Goal: Information Seeking & Learning: Learn about a topic

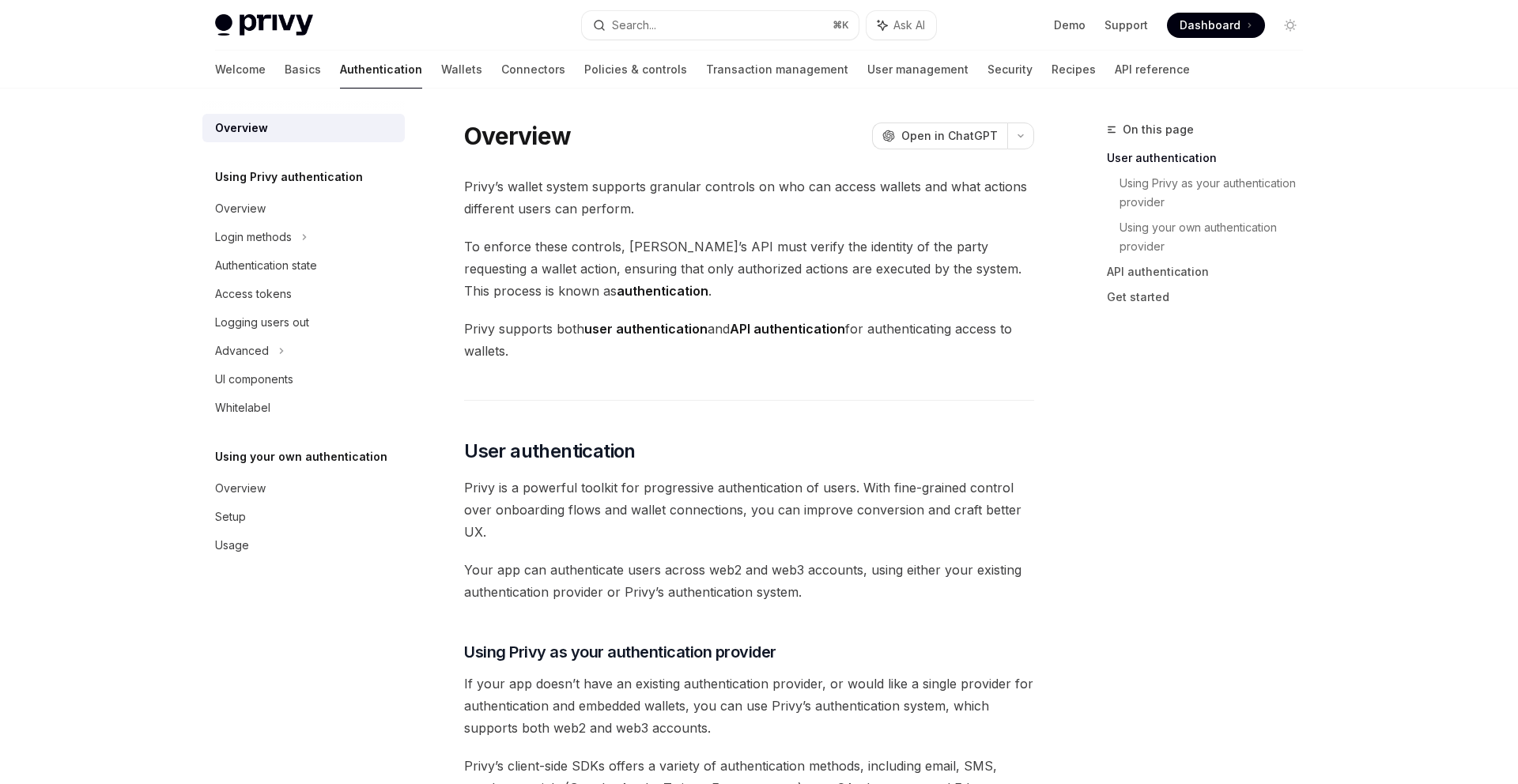
scroll to position [318, 0]
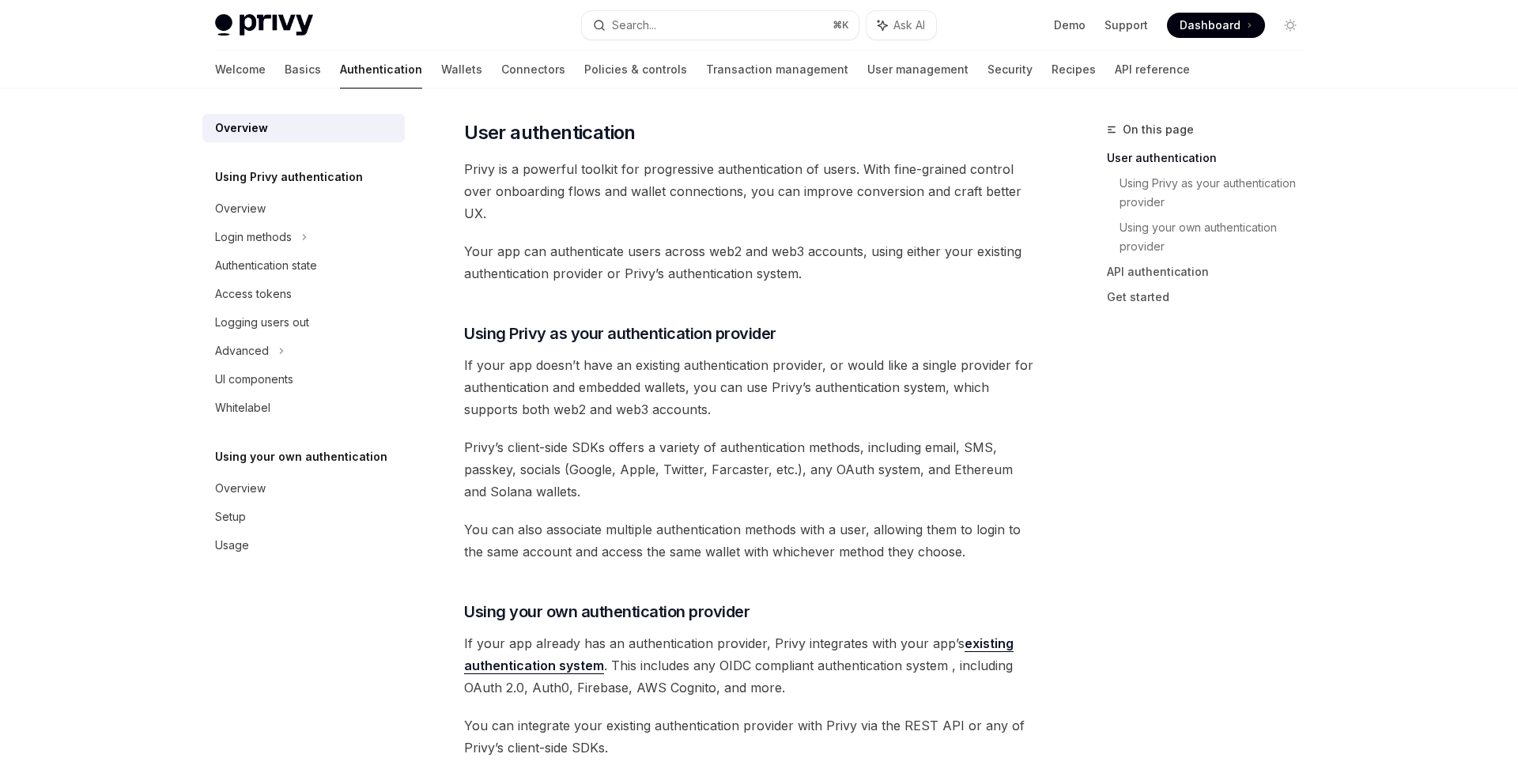
click at [834, 536] on span "You can also associate multiple authentication methods with a user, allowing th…" at bounding box center [749, 540] width 570 height 44
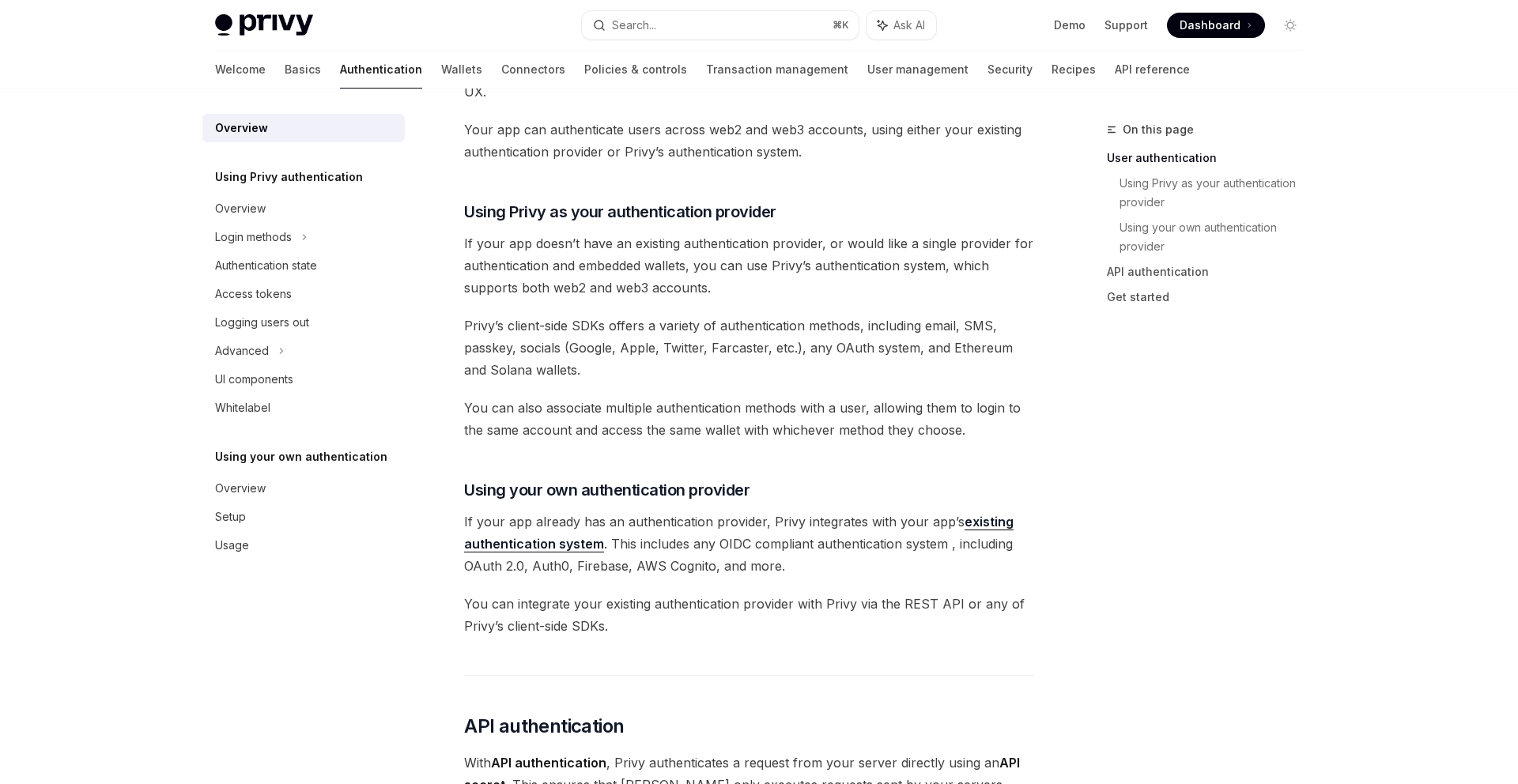
scroll to position [638, 0]
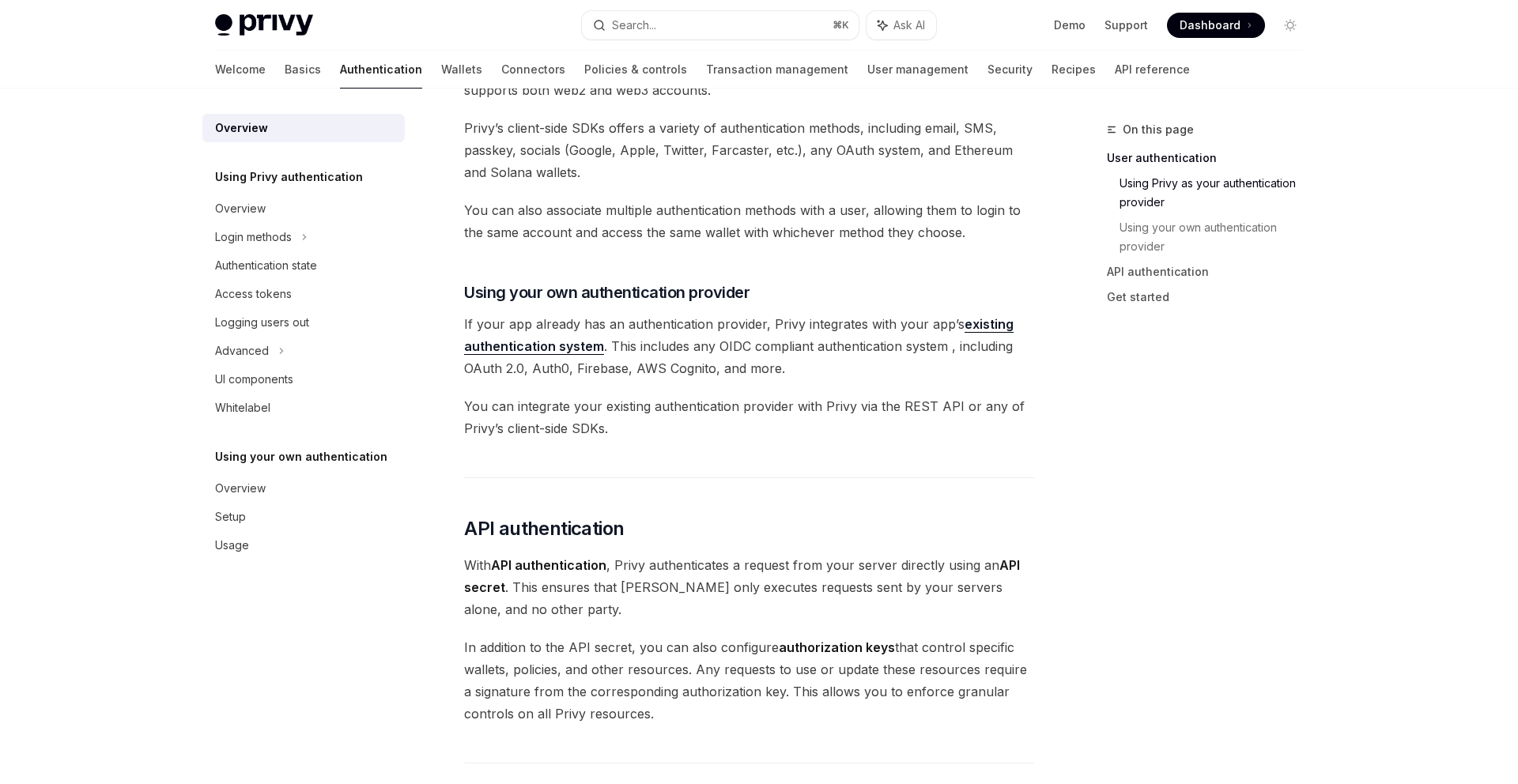
click at [835, 620] on span "With API authentication , Privy authenticates a request from your server direct…" at bounding box center [749, 587] width 570 height 66
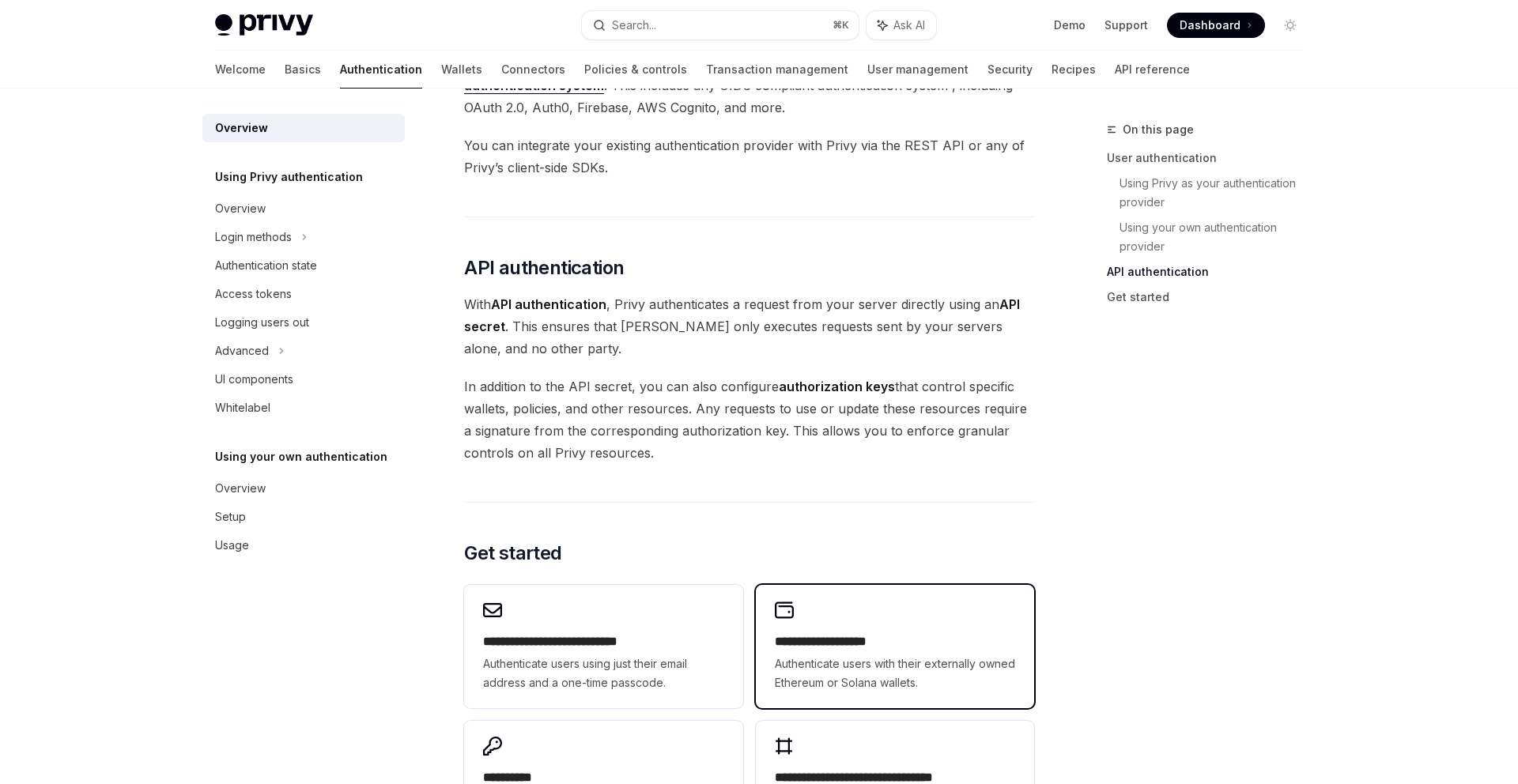
scroll to position [1115, 0]
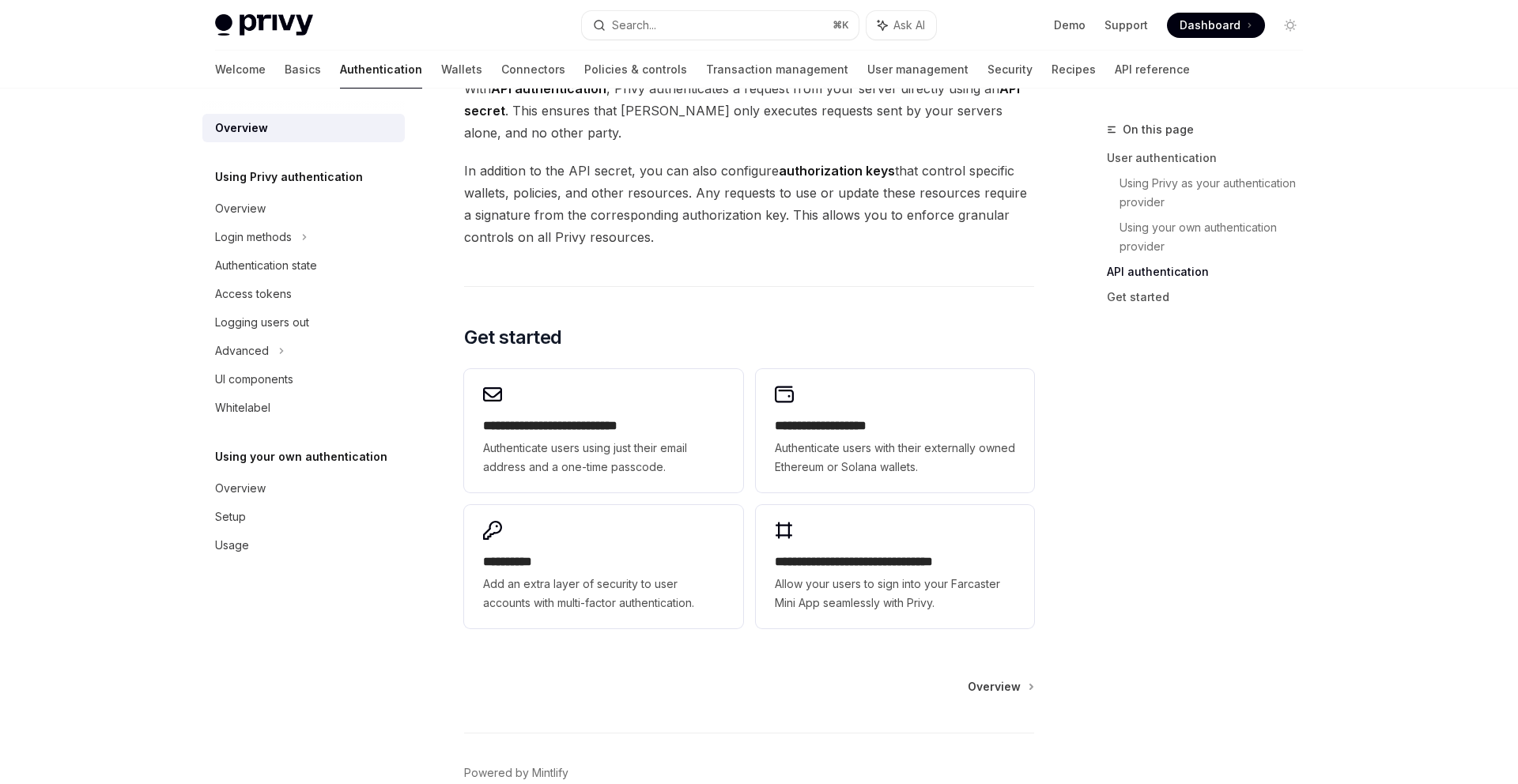
click at [1083, 591] on div "On this page User authentication Using Privy as your authentication provider Us…" at bounding box center [1195, 452] width 240 height 664
click at [1012, 685] on span "Overview" at bounding box center [995, 687] width 53 height 16
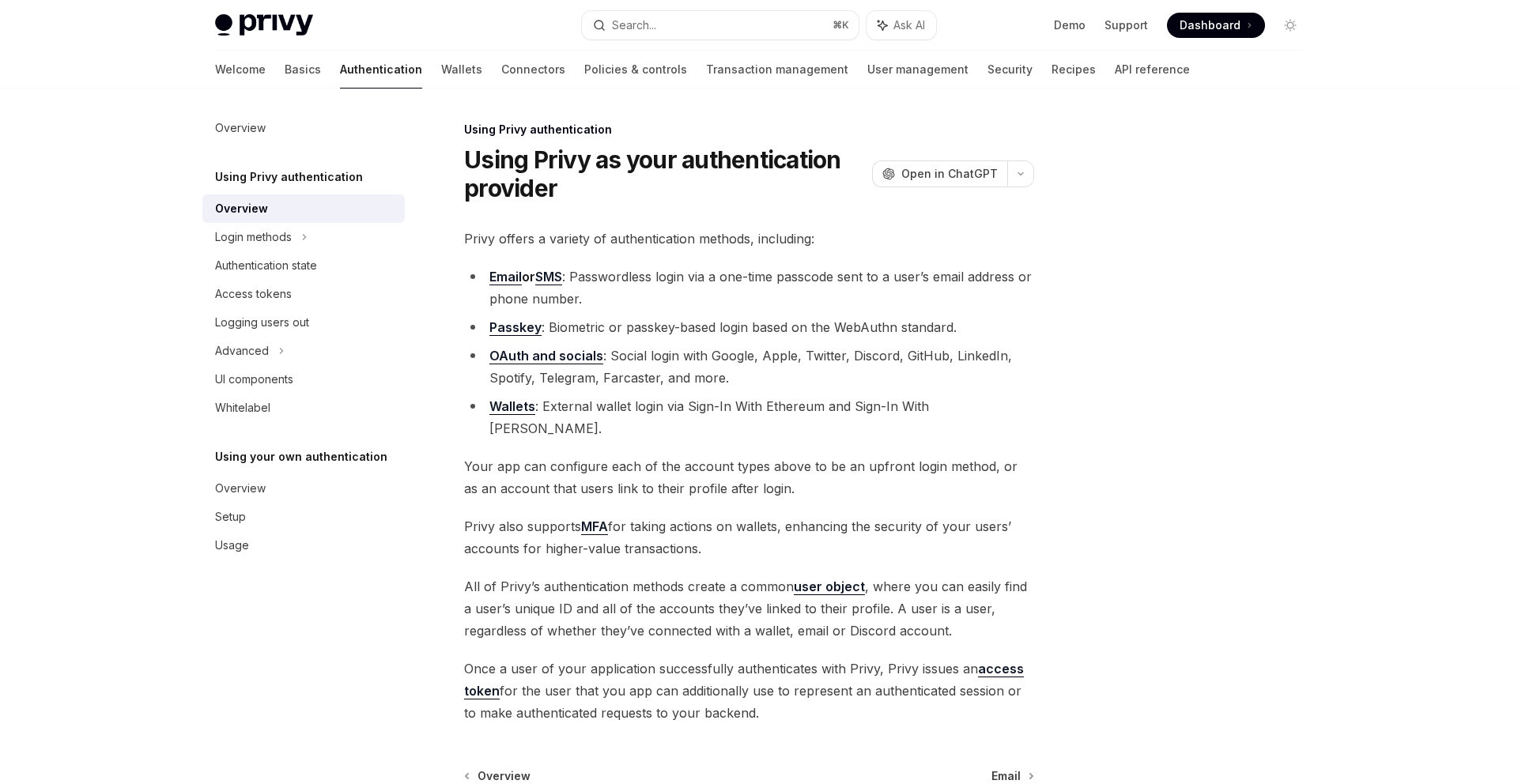
scroll to position [30, 0]
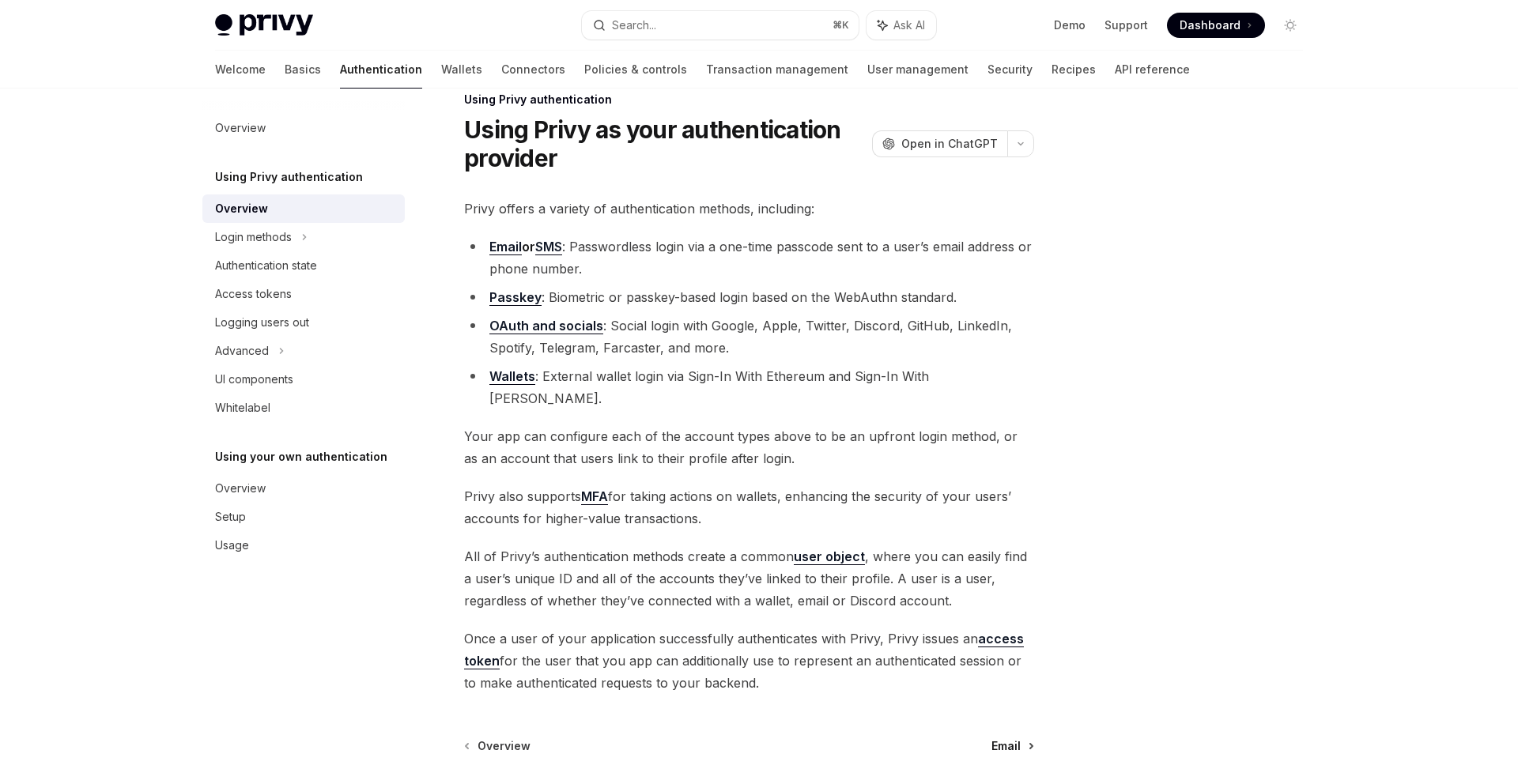
click at [1005, 738] on span "Email" at bounding box center [1006, 746] width 29 height 16
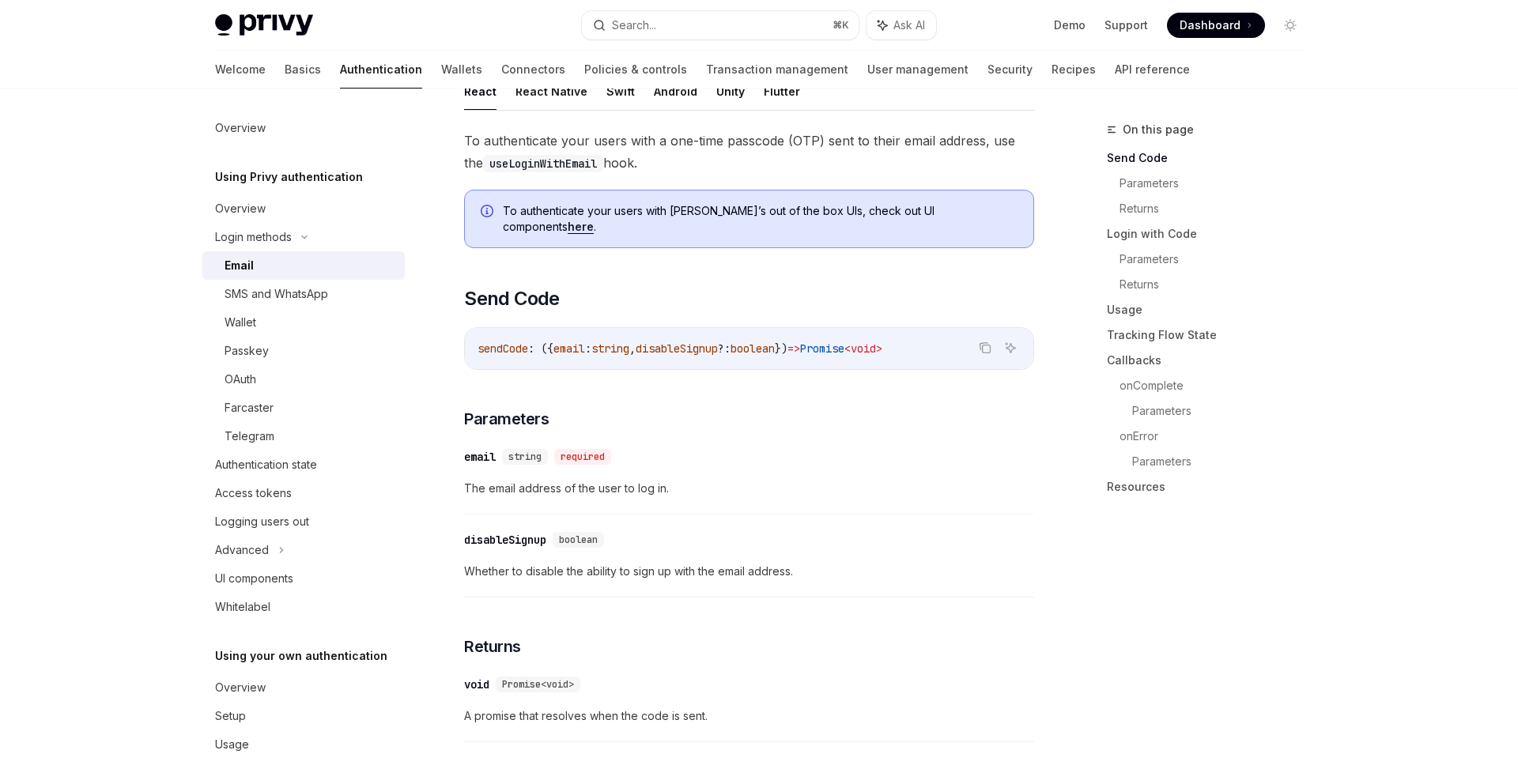
scroll to position [443, 0]
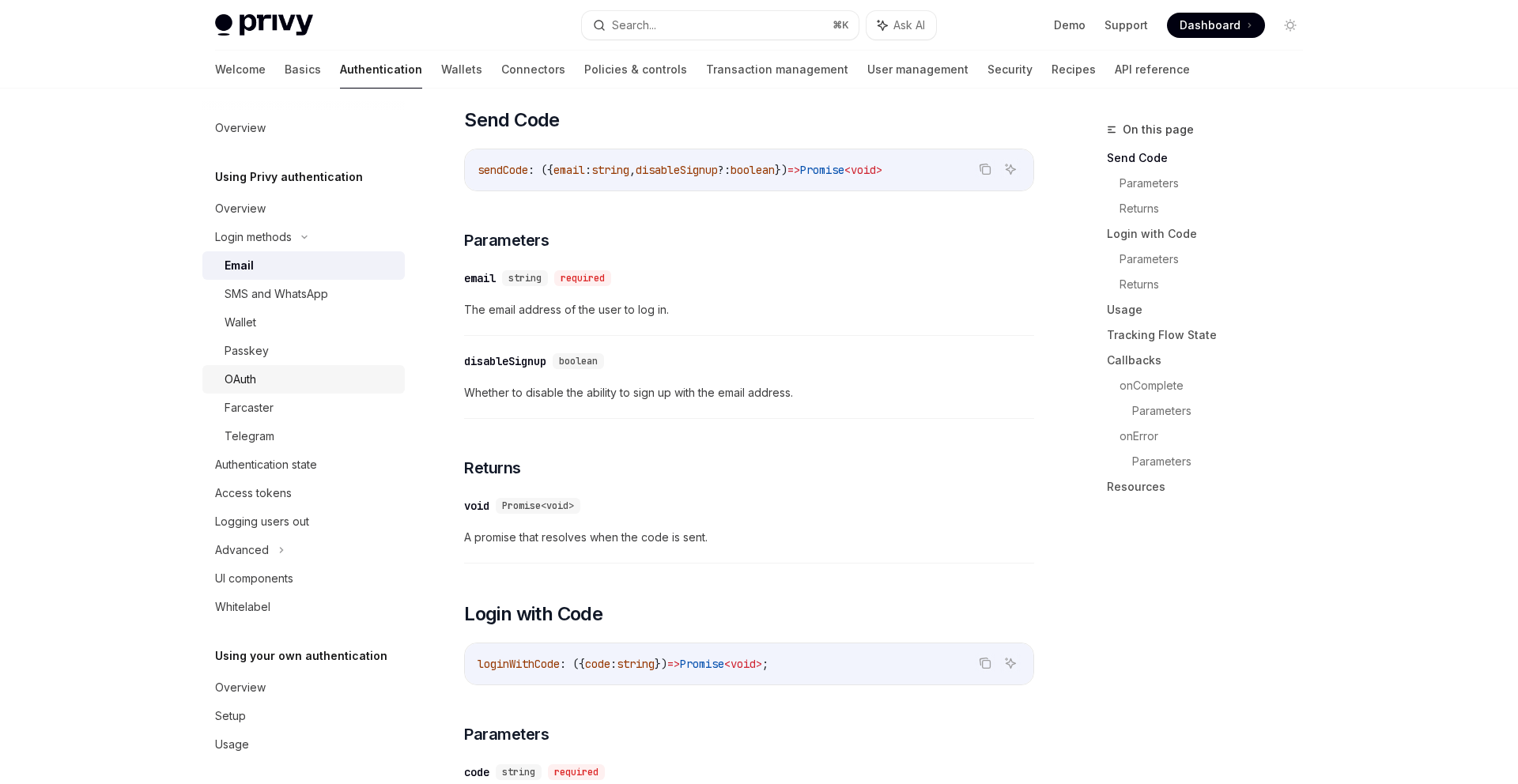
click at [260, 386] on div "OAuth" at bounding box center [310, 379] width 171 height 19
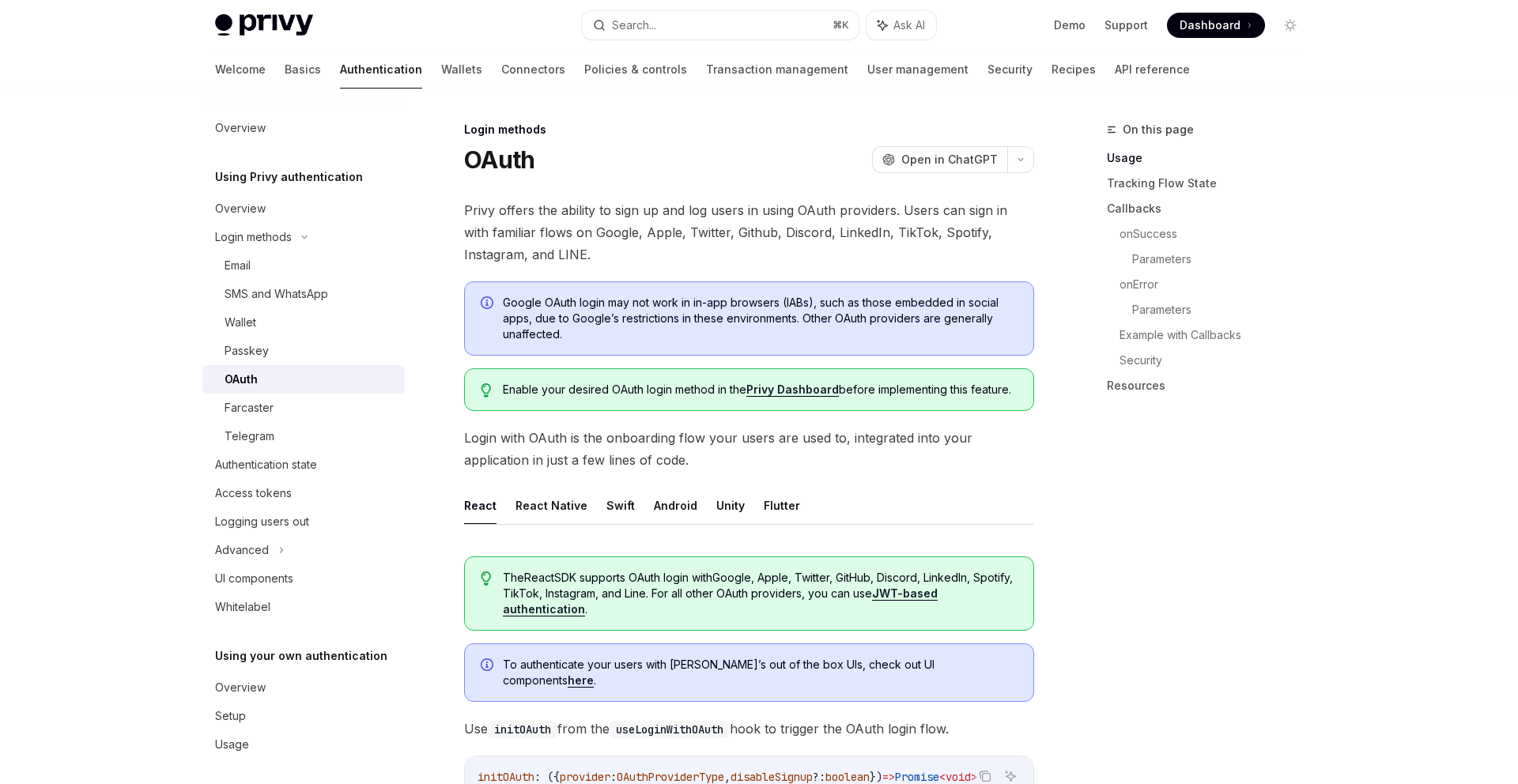
click at [936, 462] on span "Login with OAuth is the onboarding flow your users are used to, integrated into…" at bounding box center [749, 449] width 570 height 44
click at [936, 462] on span "Login with OAuth is the onboarding flow your users are used to, integrated into…" at bounding box center [749, 449] width 570 height 44
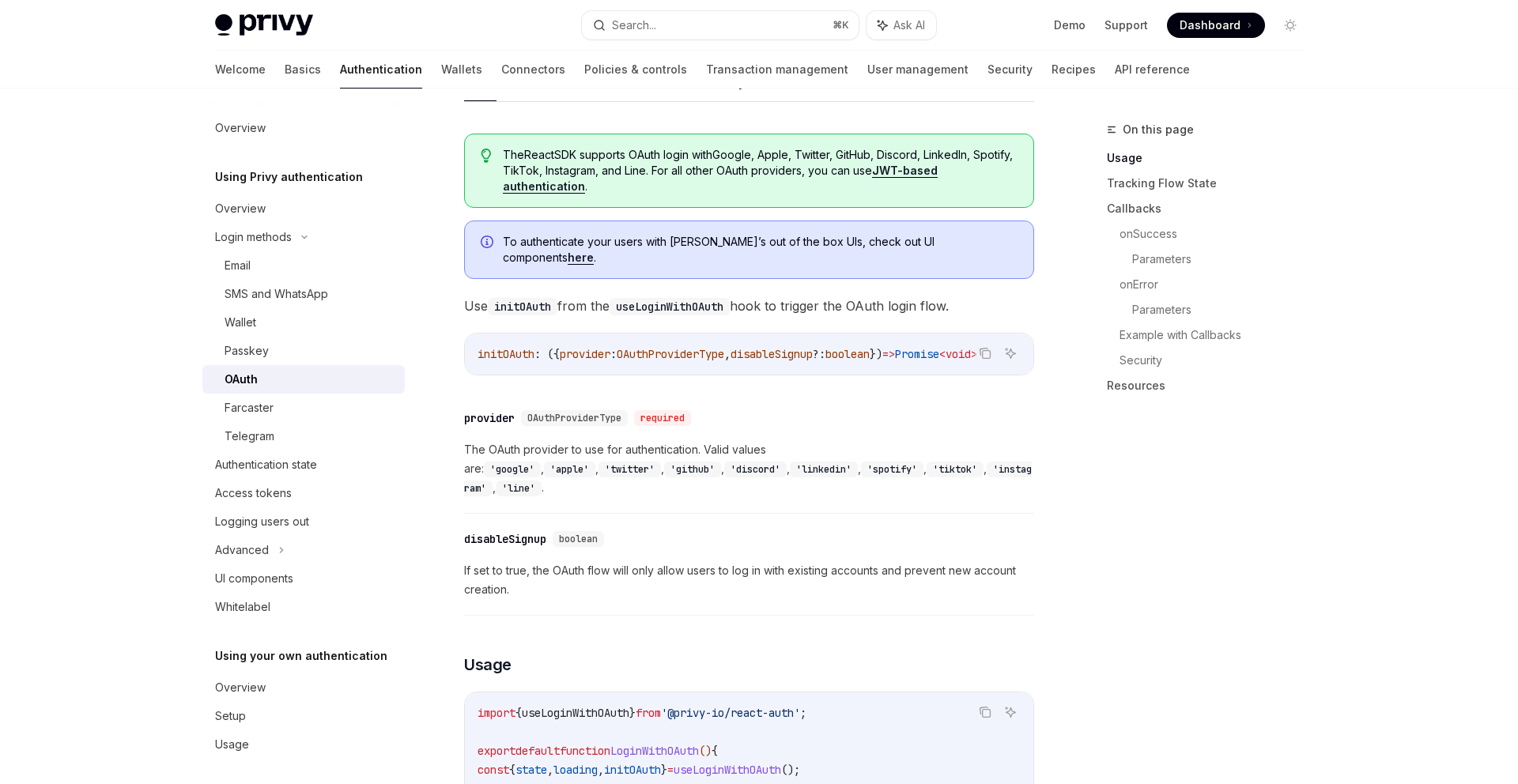
scroll to position [277, 0]
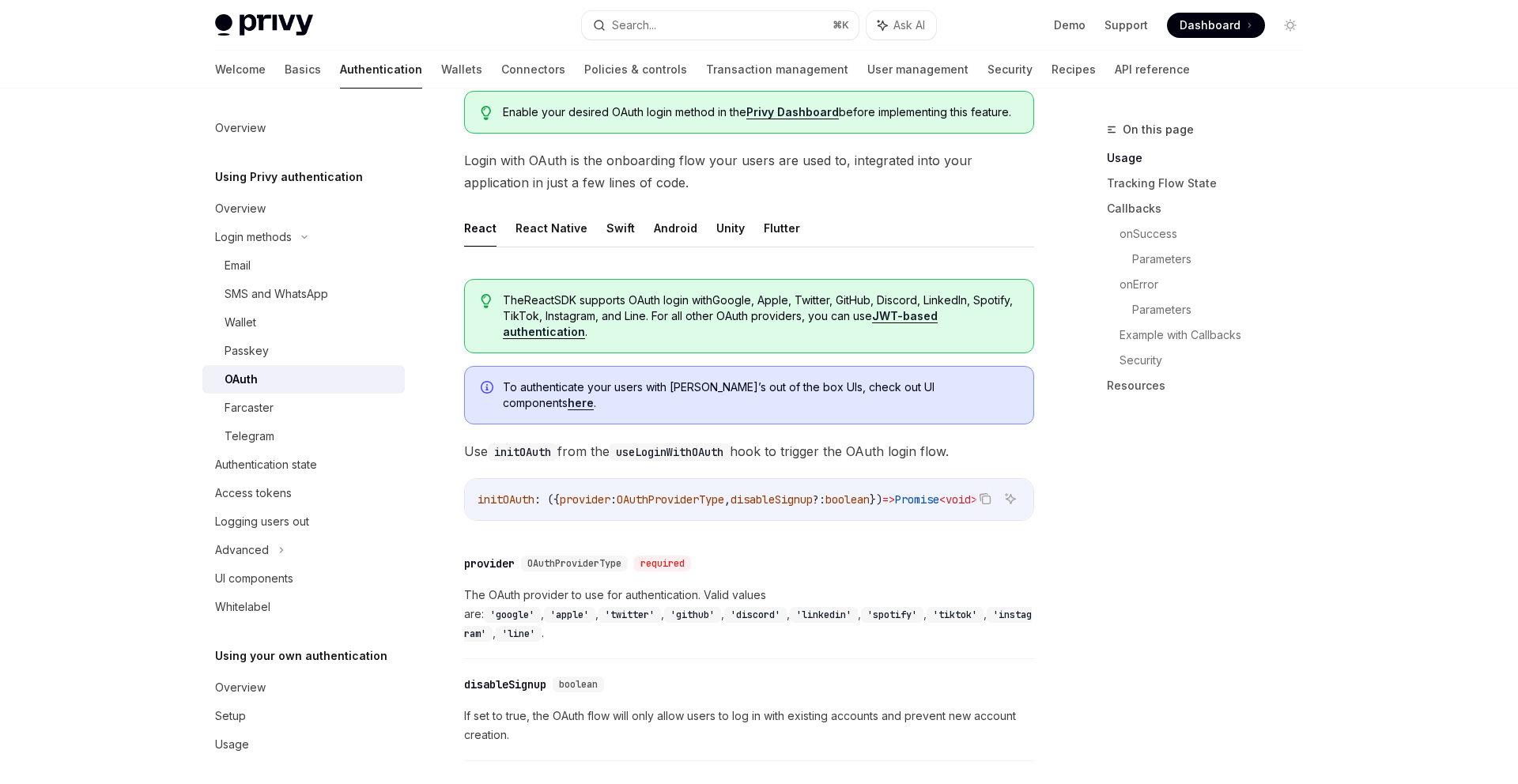
drag, startPoint x: 840, startPoint y: 504, endPoint x: 901, endPoint y: 504, distance: 61.0
click at [901, 504] on div "initOAuth : ({ provider : OAuthProviderType , disableSignup ?: boolean }) => Pr…" at bounding box center [749, 499] width 569 height 41
drag, startPoint x: 887, startPoint y: 504, endPoint x: 949, endPoint y: 510, distance: 62.3
click at [949, 510] on div "initOAuth : ({ provider : OAuthProviderType , disableSignup ?: boolean }) => Pr…" at bounding box center [749, 499] width 569 height 41
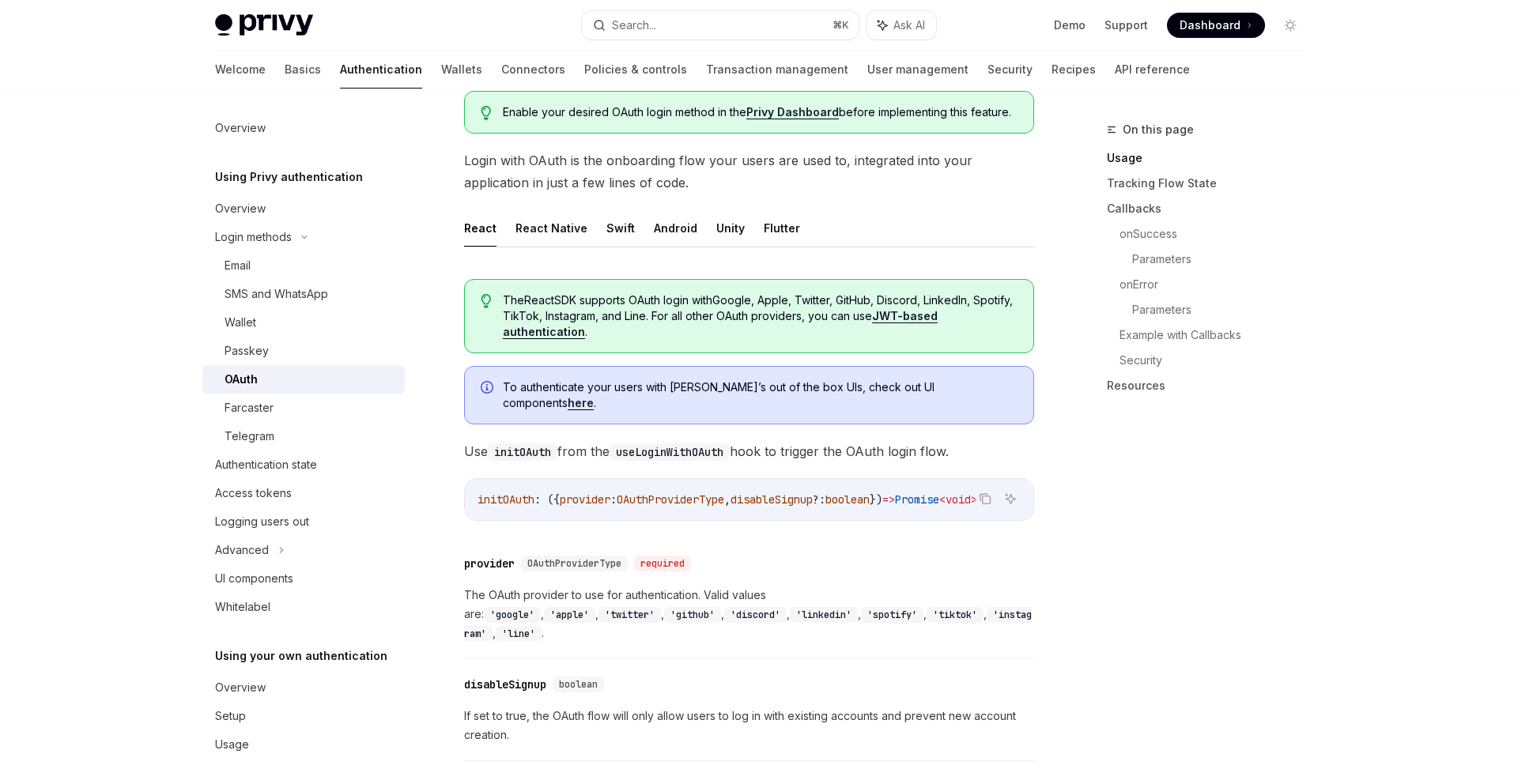
click at [742, 395] on div "To authenticate your users with [PERSON_NAME]’s out of the box UIs, check out U…" at bounding box center [760, 394] width 514 height 32
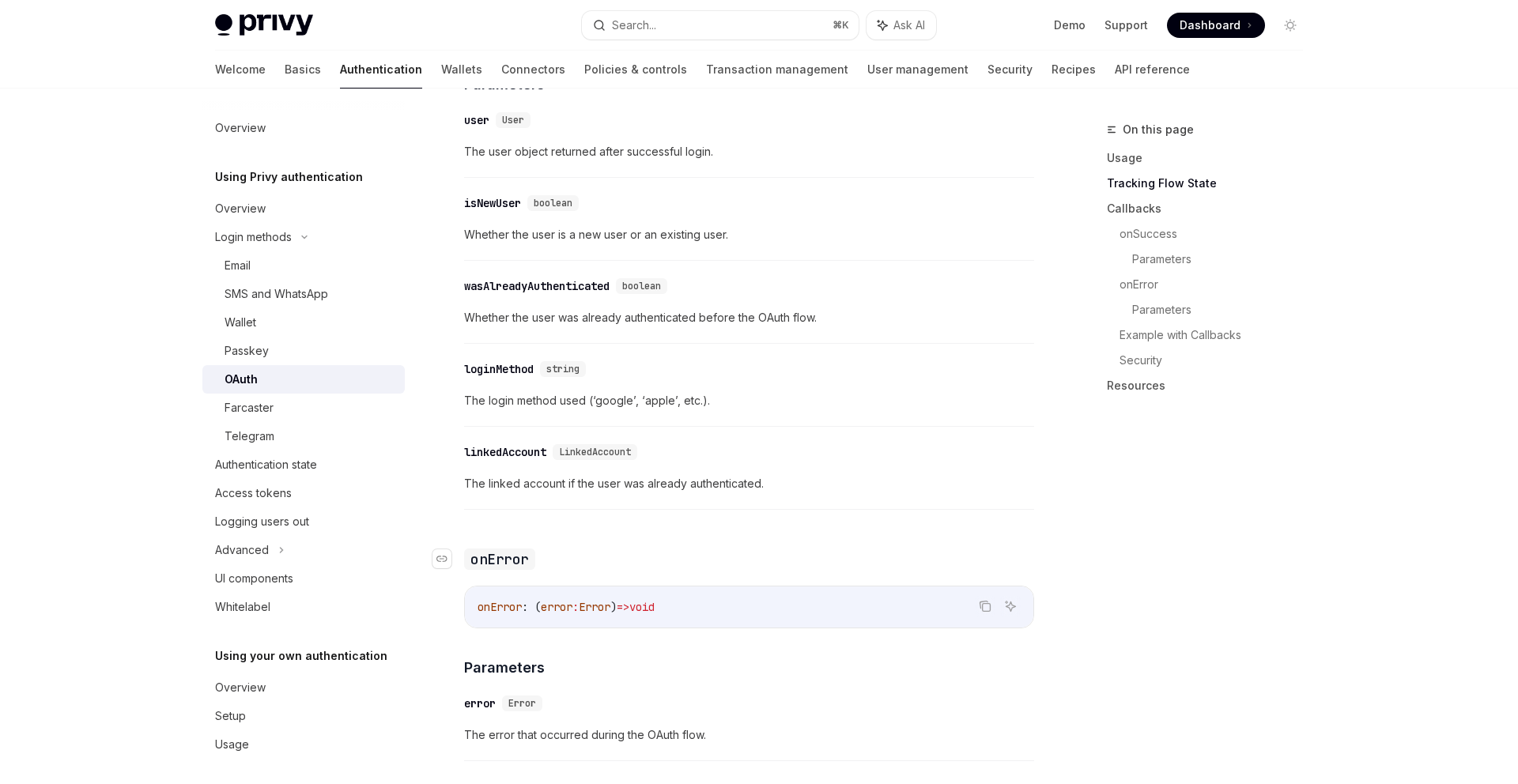
scroll to position [1726, 0]
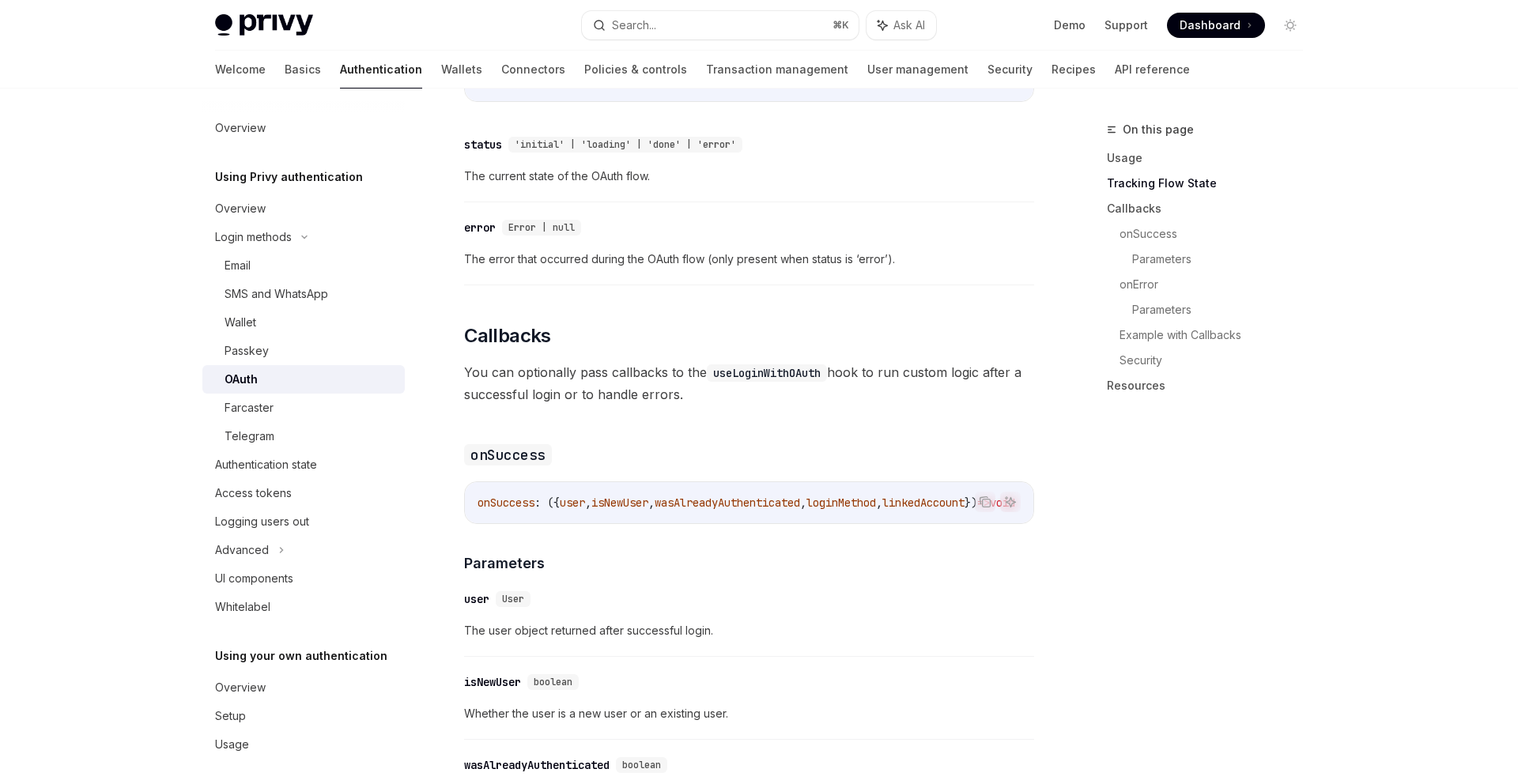
drag, startPoint x: 818, startPoint y: 494, endPoint x: 866, endPoint y: 495, distance: 48.0
click at [866, 495] on div "onSuccess : ({ user , isNewUser , wasAlreadyAuthenticated , loginMethod , linke…" at bounding box center [749, 502] width 569 height 41
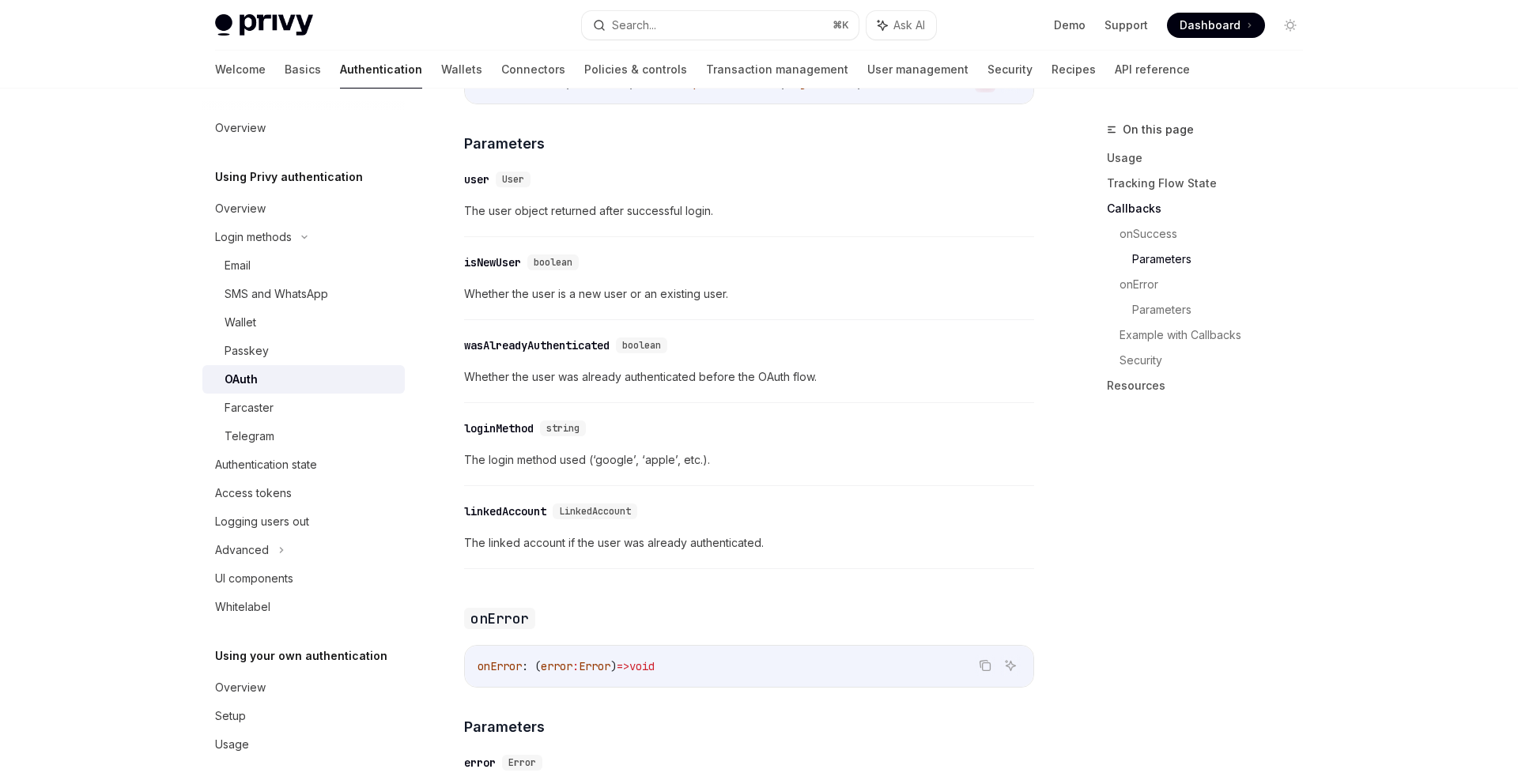
scroll to position [2628, 0]
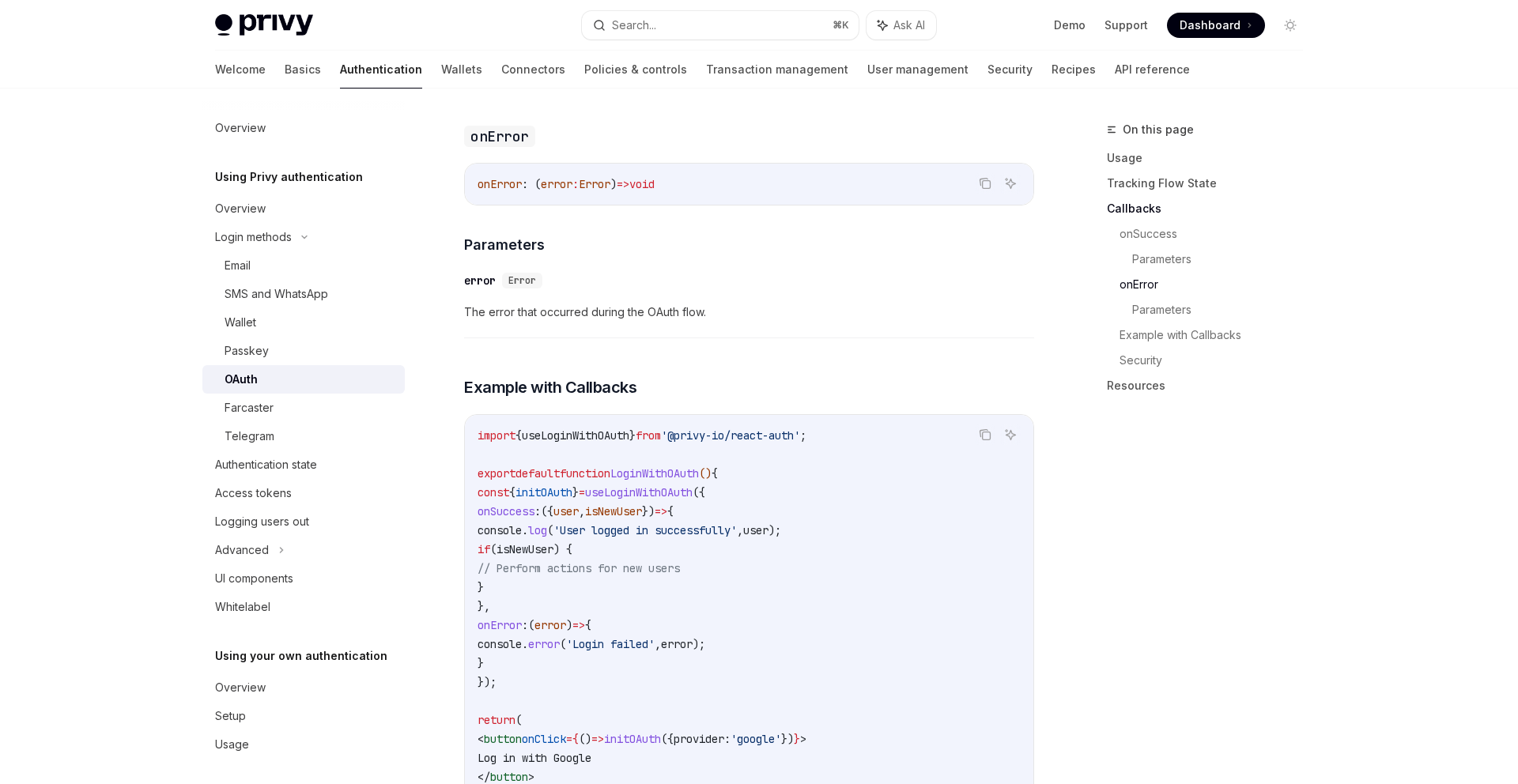
click at [962, 536] on code "import { useLoginWithOAuth } from '@privy-io/react-auth' ; export default funct…" at bounding box center [750, 625] width 543 height 398
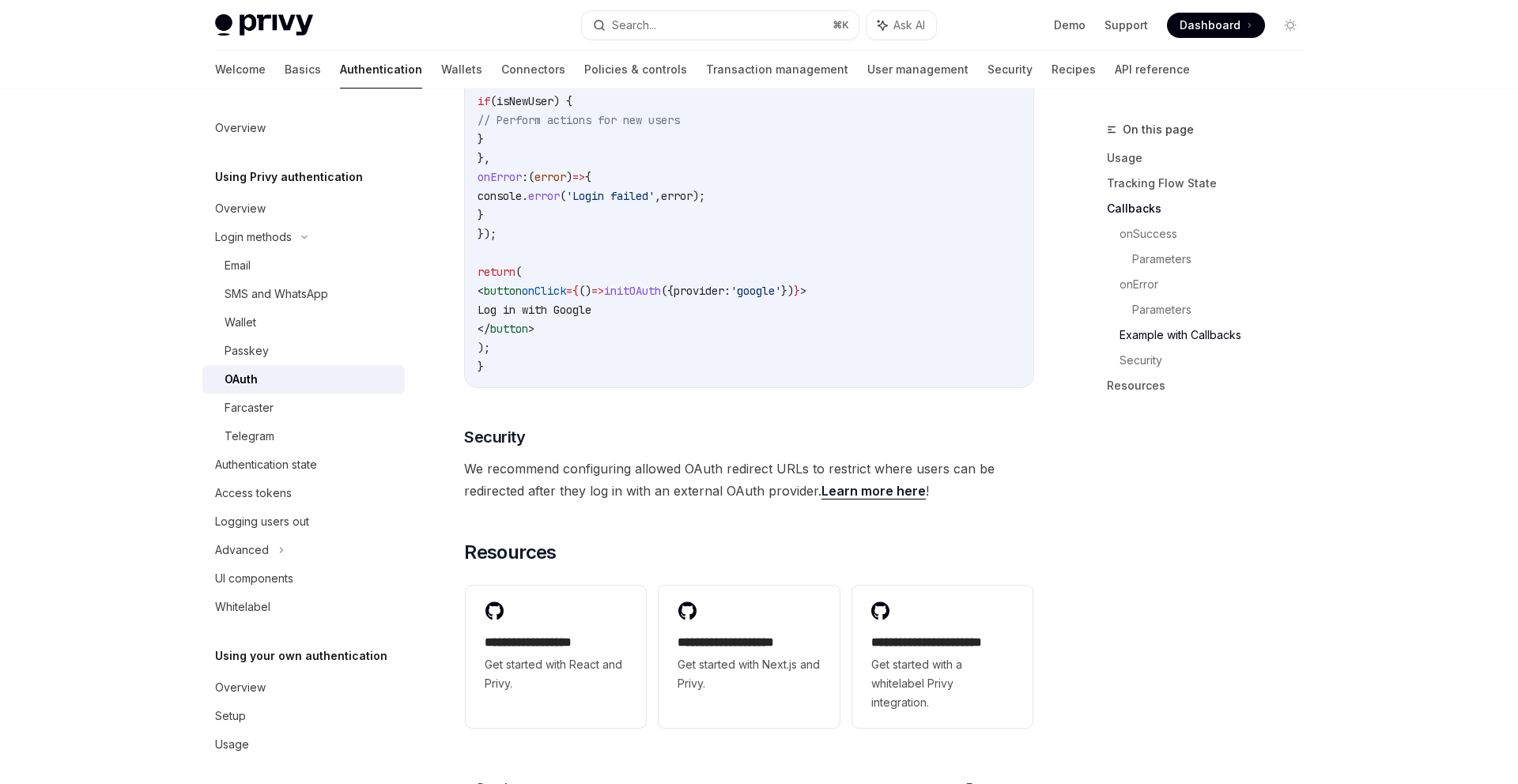
scroll to position [3243, 0]
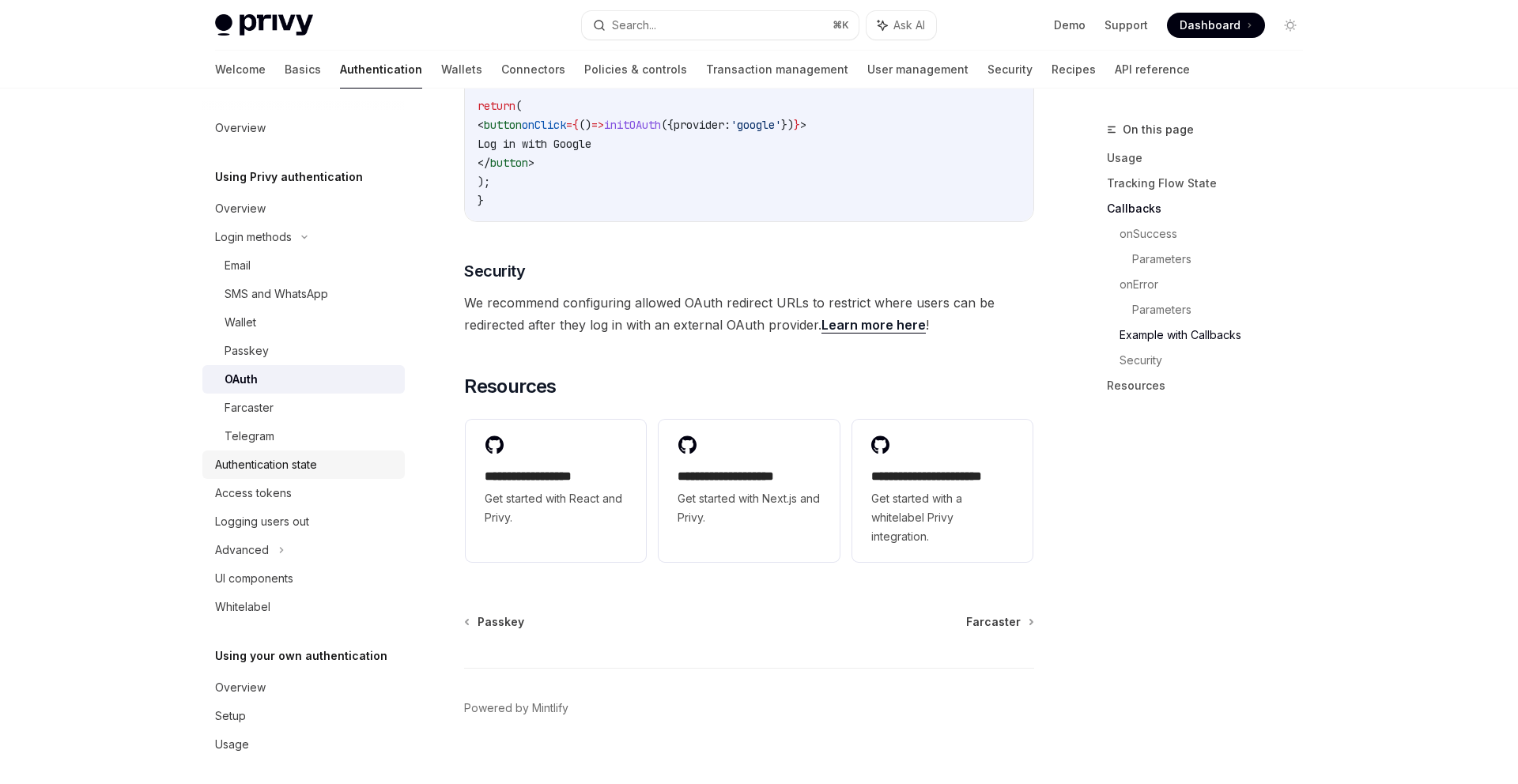
click at [311, 466] on div "Authentication state" at bounding box center [266, 464] width 102 height 19
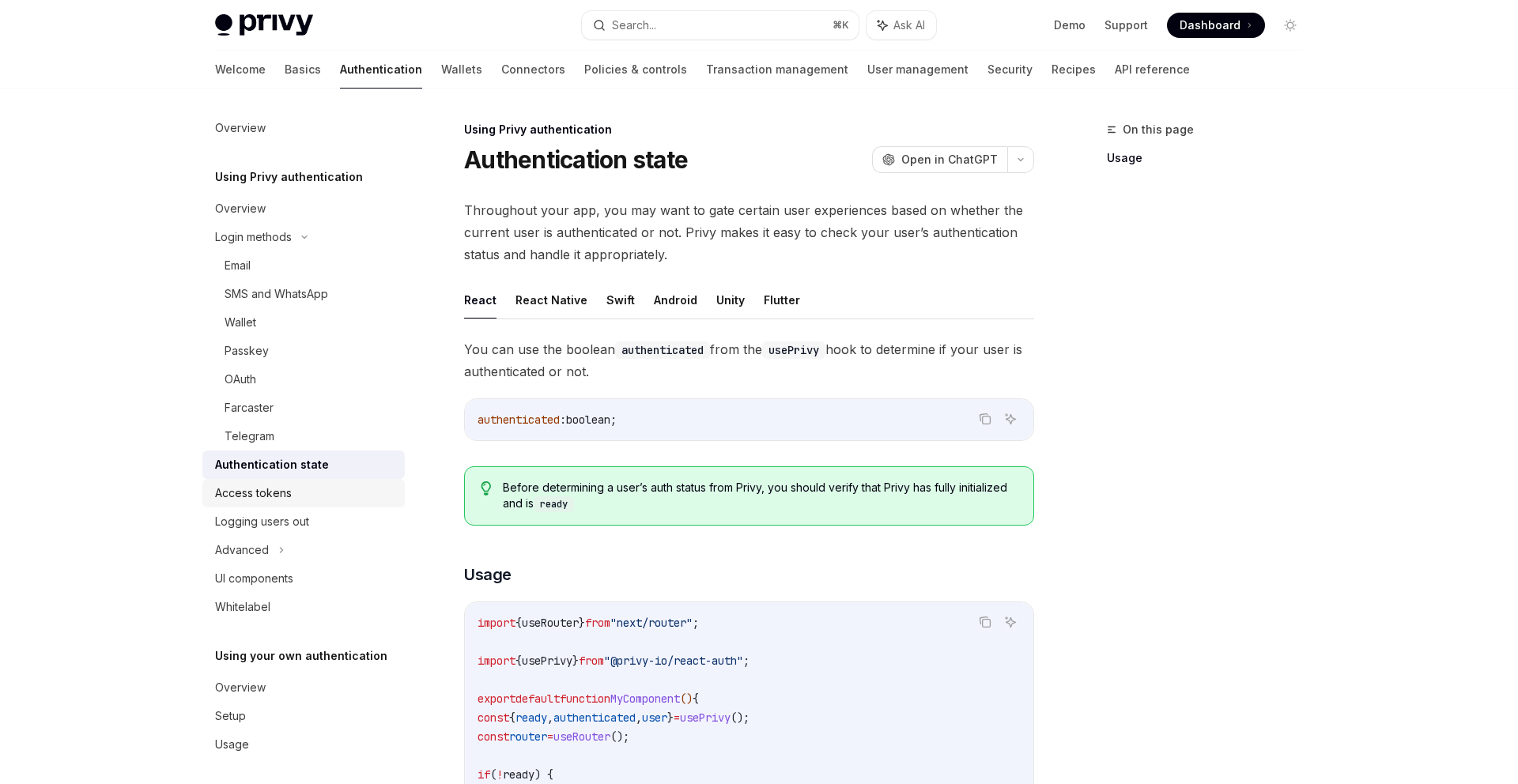
click at [290, 491] on div "Access tokens" at bounding box center [253, 492] width 77 height 19
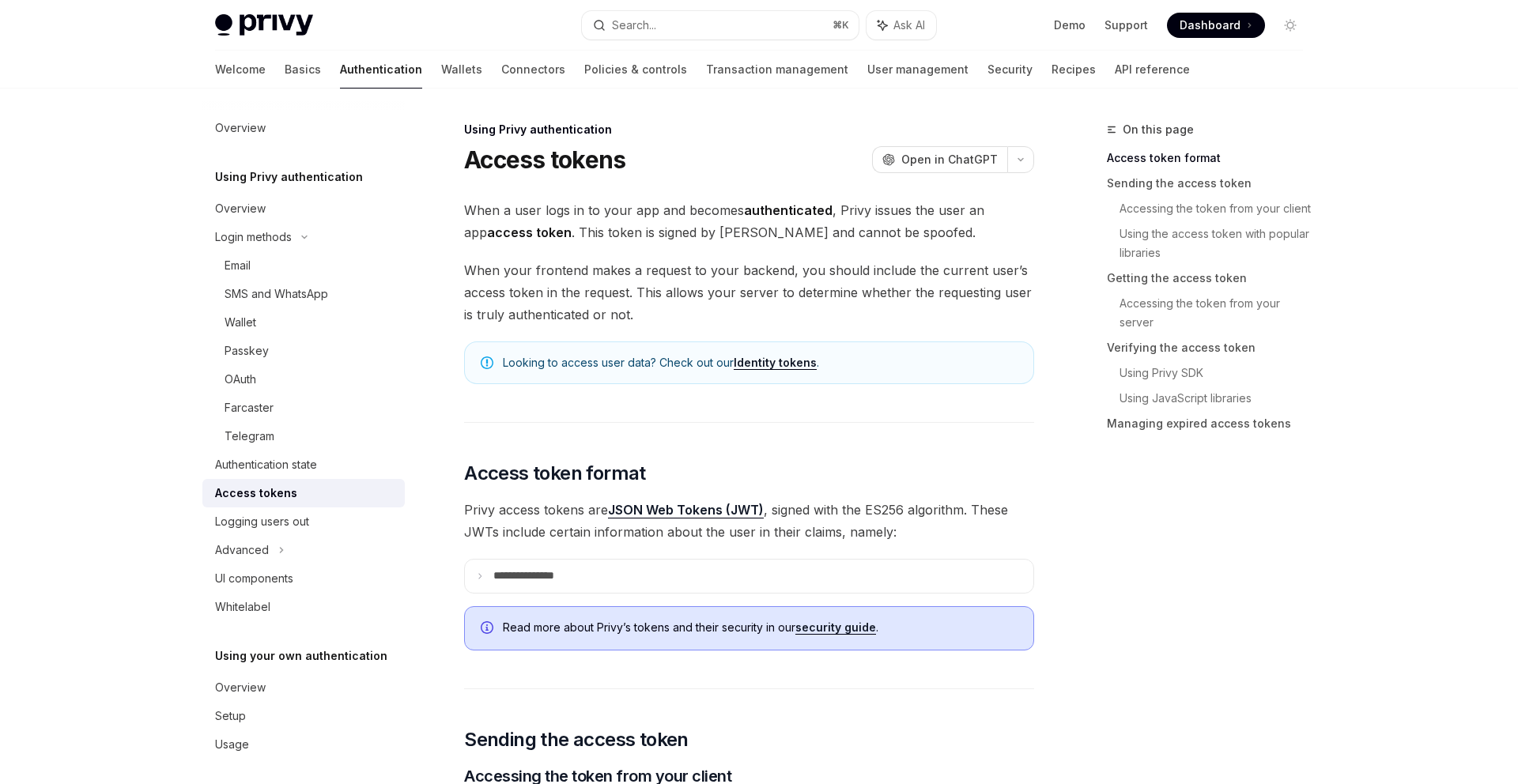
click at [890, 516] on span "Privy access tokens are JSON Web Tokens (JWT) , signed with the ES256 algorithm…" at bounding box center [749, 521] width 570 height 44
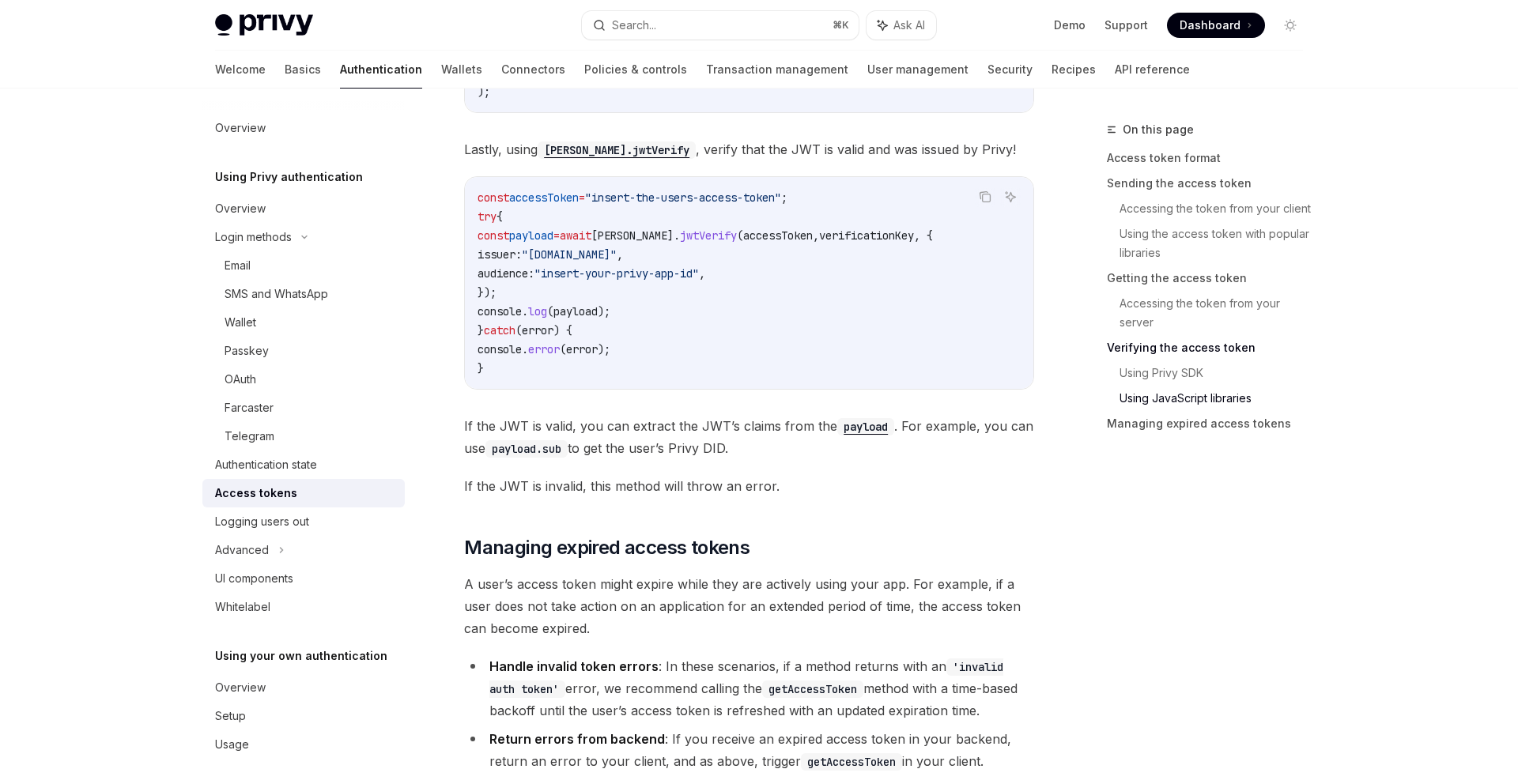
scroll to position [4030, 0]
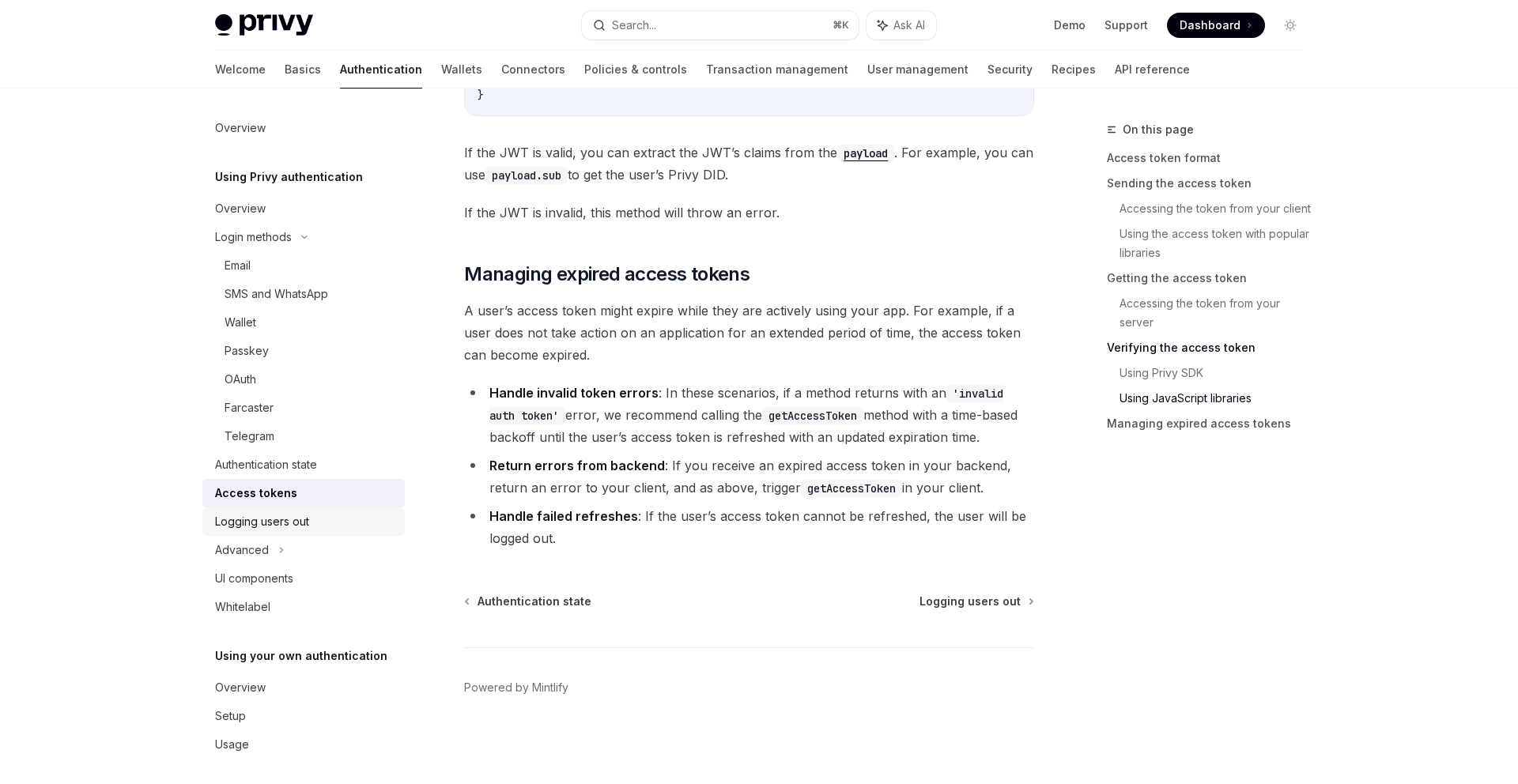
click at [288, 528] on div "Logging users out" at bounding box center [262, 521] width 94 height 19
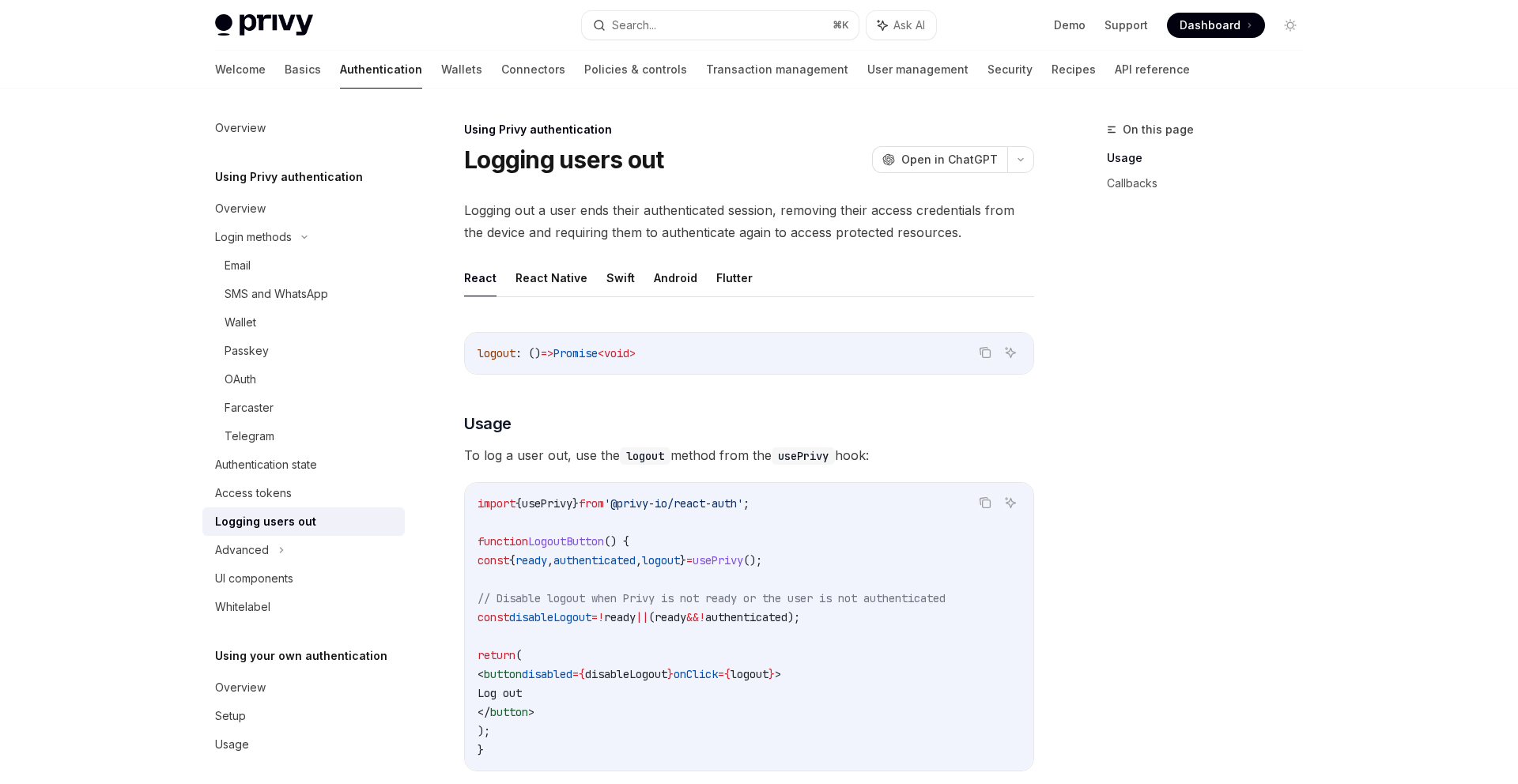
click at [828, 444] on span "To log a user out, use the logout method from the usePrivy hook:" at bounding box center [749, 454] width 570 height 22
click at [340, 552] on div "Advanced" at bounding box center [303, 550] width 202 height 28
click at [336, 585] on div "MFA" at bounding box center [303, 578] width 202 height 28
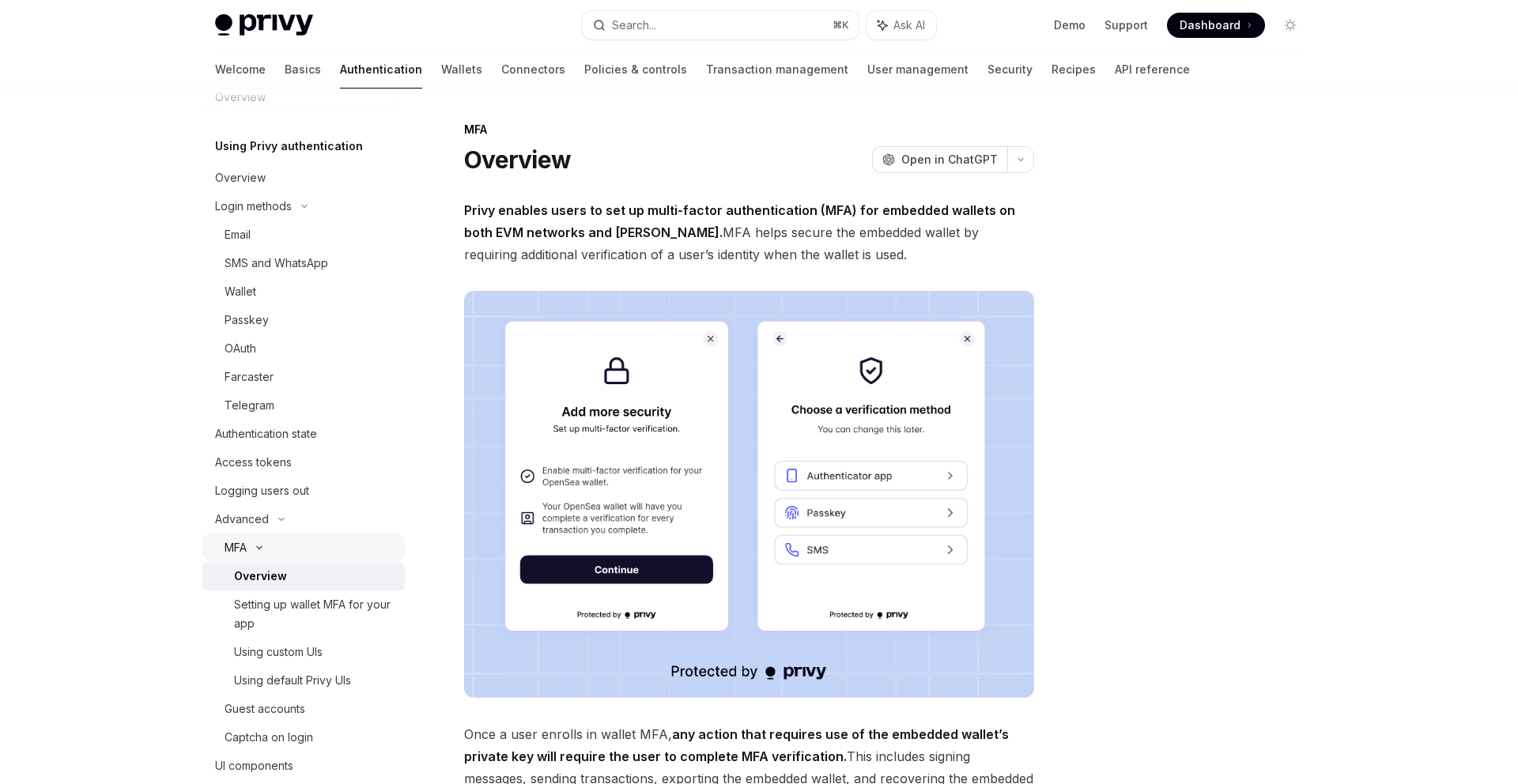
scroll to position [225, 0]
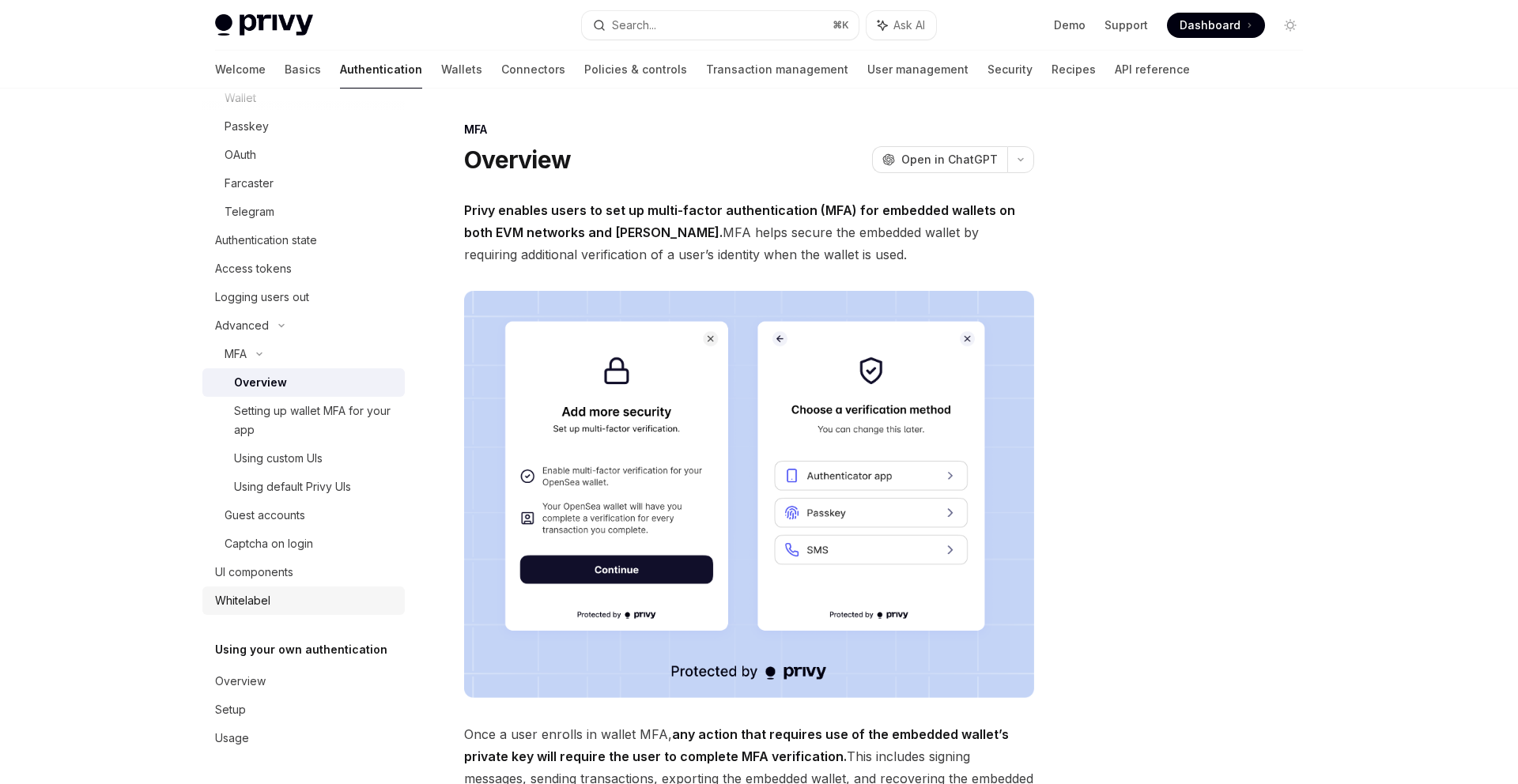
click at [283, 600] on div "Whitelabel" at bounding box center [305, 600] width 180 height 19
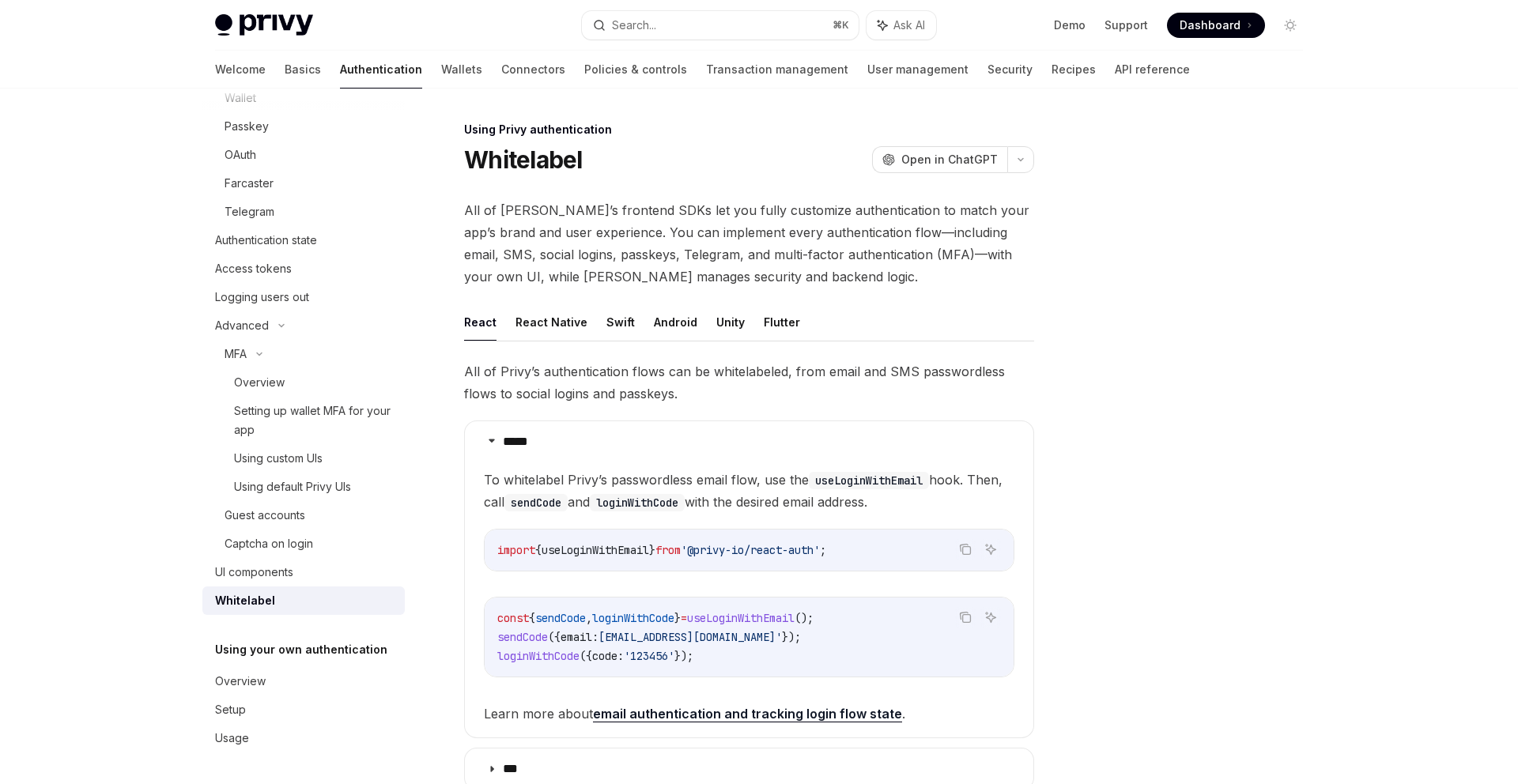
scroll to position [459, 0]
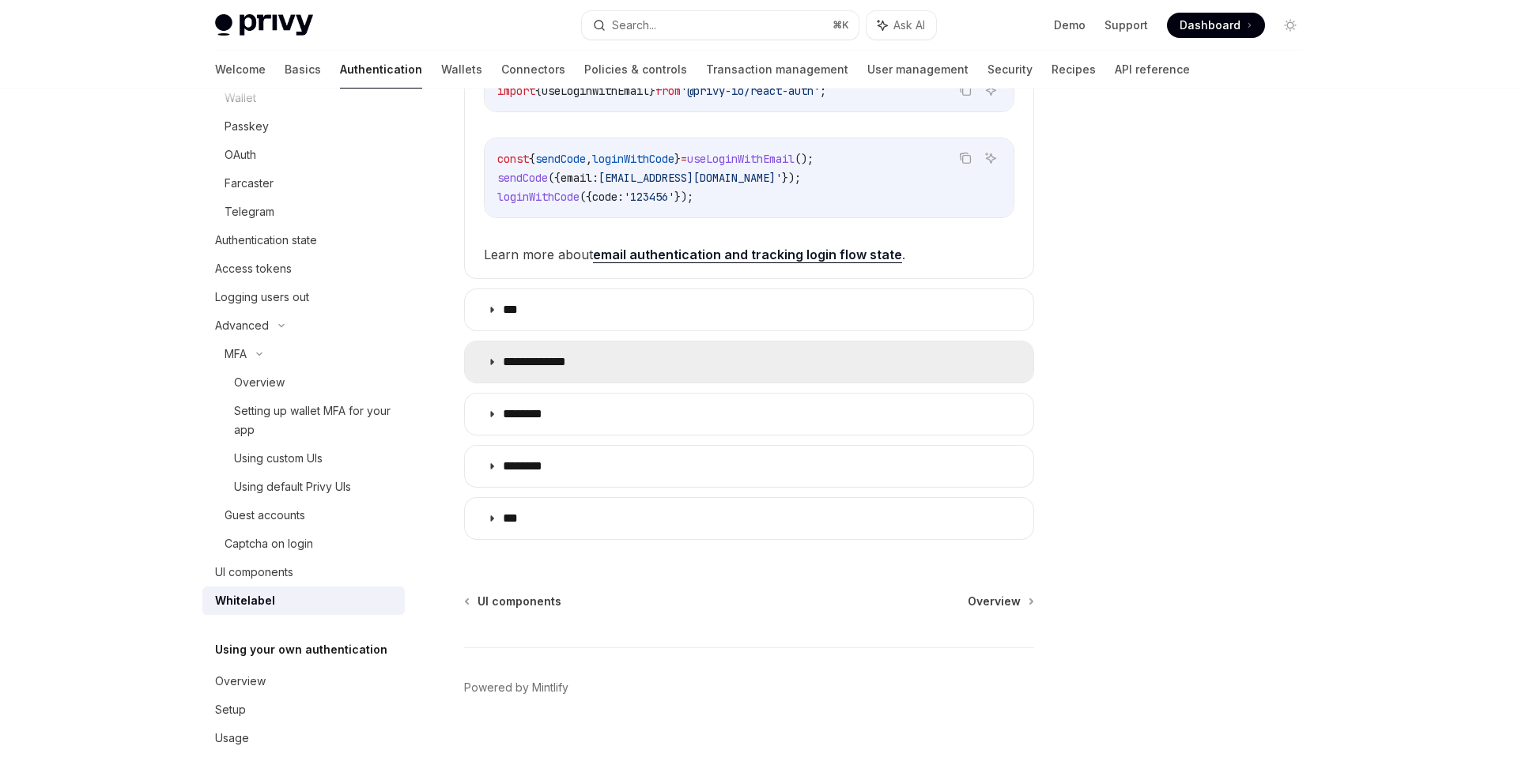
click at [583, 354] on summary "**********" at bounding box center [749, 361] width 569 height 41
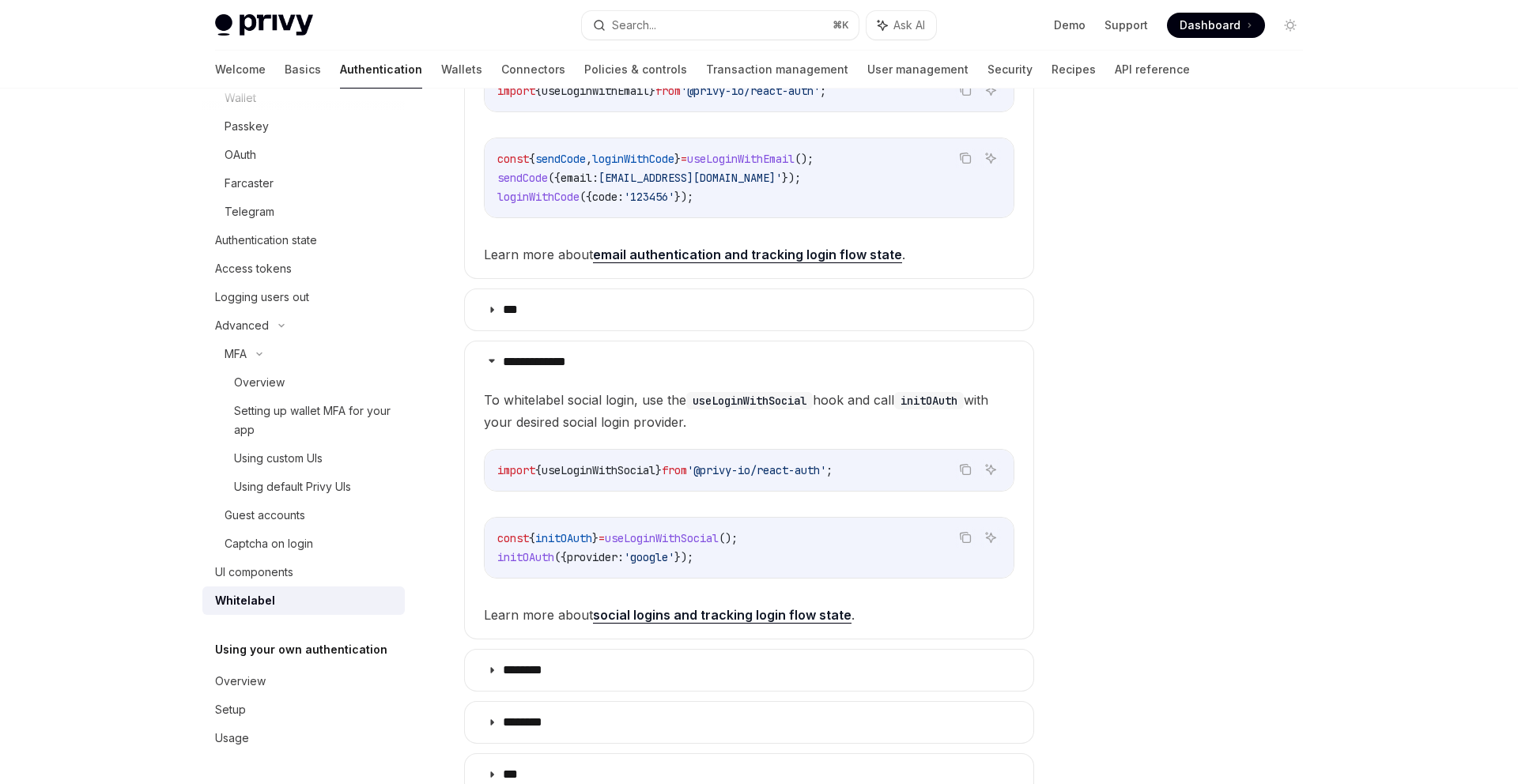
click at [818, 478] on code "import { useLoginWithSocial } from '@privy-io/react-auth' ;" at bounding box center [749, 470] width 504 height 19
click at [738, 545] on span "();" at bounding box center [728, 538] width 19 height 15
click at [720, 610] on link "social logins and tracking login flow state" at bounding box center [722, 615] width 259 height 17
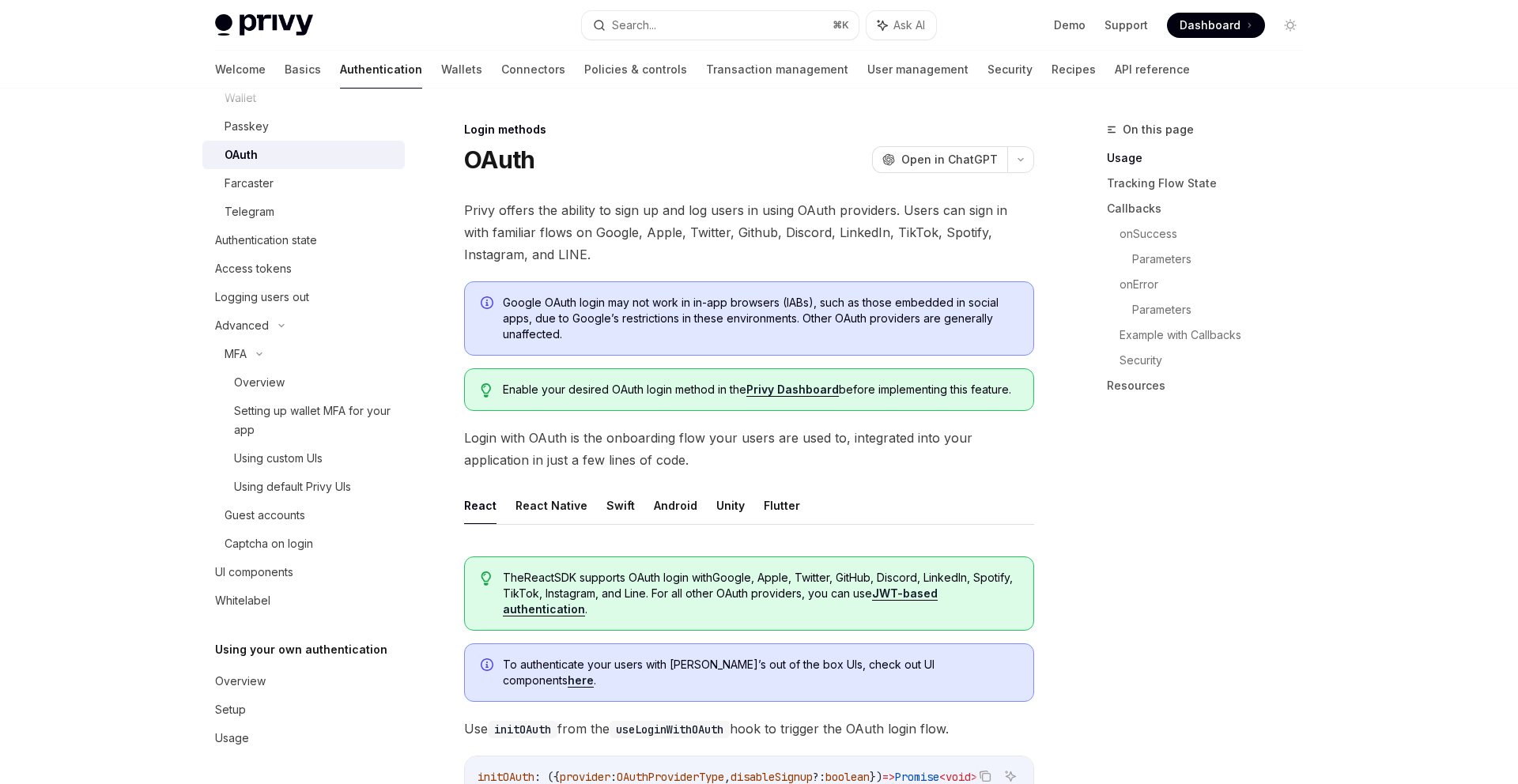
click at [909, 322] on span "Google OAuth login may not work in in-app browsers (IABs), such as those embedd…" at bounding box center [760, 318] width 514 height 48
click at [1102, 477] on div "On this page Usage Tracking Flow State Callbacks onSuccess Parameters onError P…" at bounding box center [1195, 452] width 240 height 664
click at [936, 466] on span "Login with OAuth is the onboarding flow your users are used to, integrated into…" at bounding box center [749, 449] width 570 height 44
click at [930, 462] on span "Login with OAuth is the onboarding flow your users are used to, integrated into…" at bounding box center [749, 449] width 570 height 44
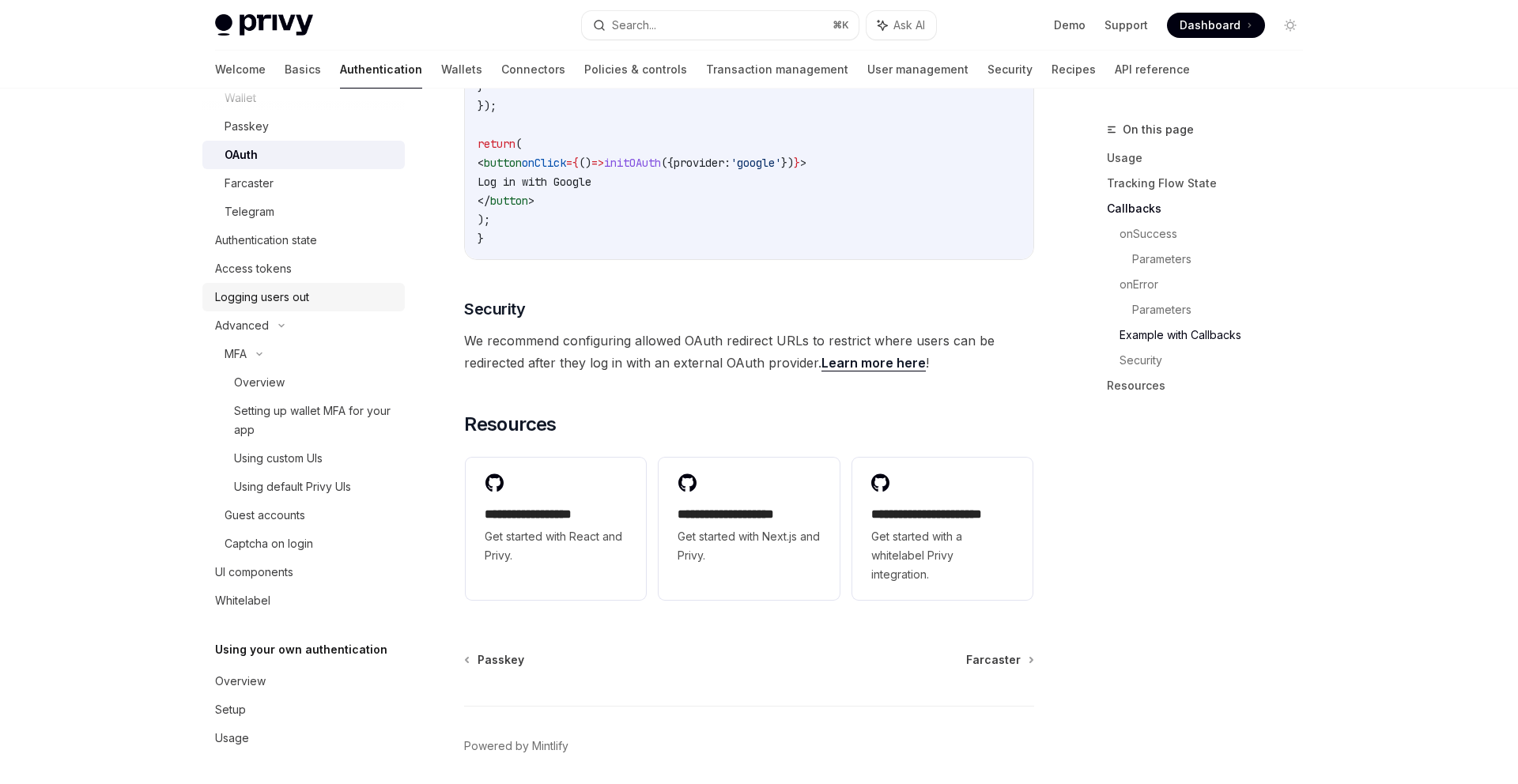
scroll to position [3243, 0]
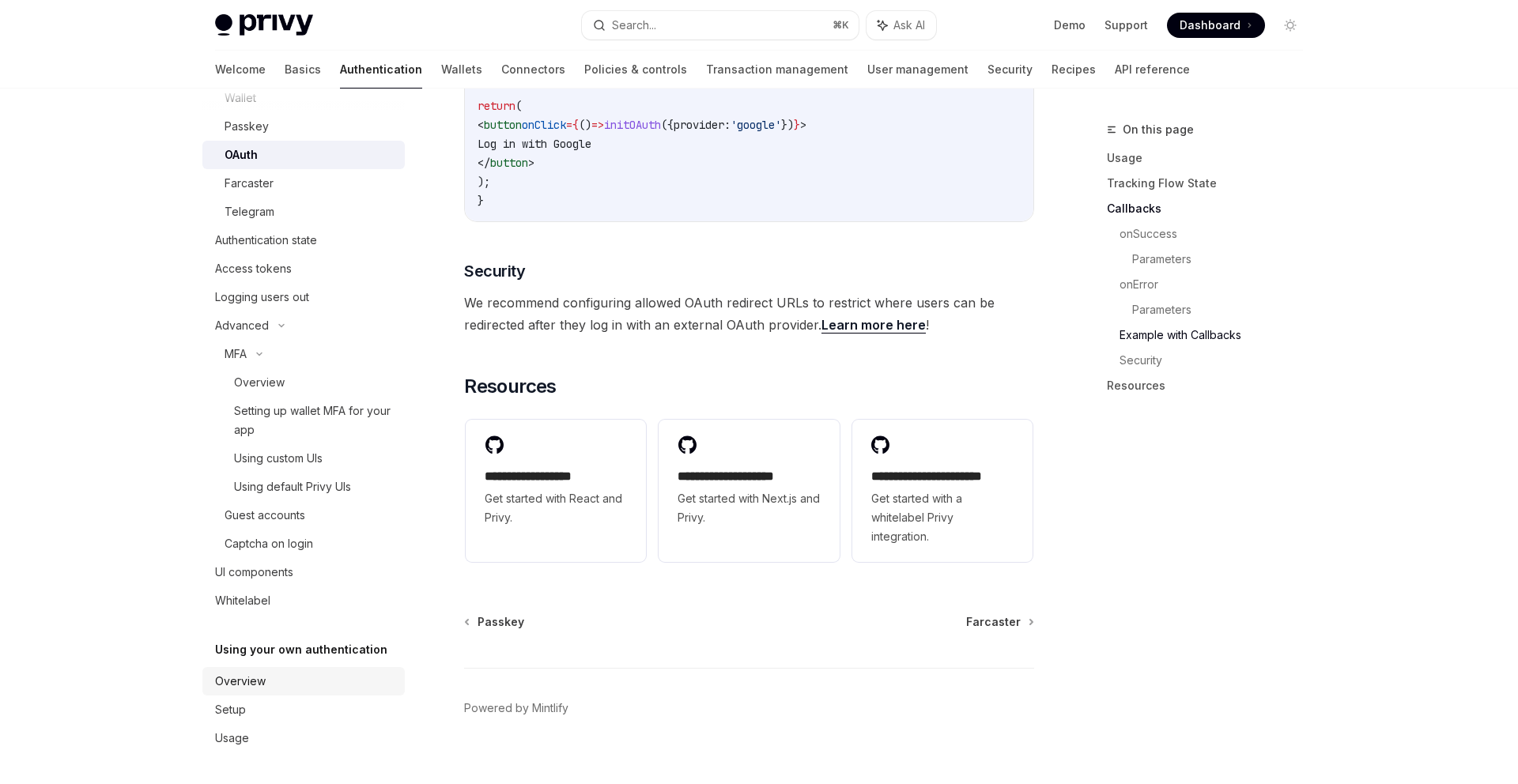
click at [248, 675] on div "Overview" at bounding box center [240, 681] width 51 height 19
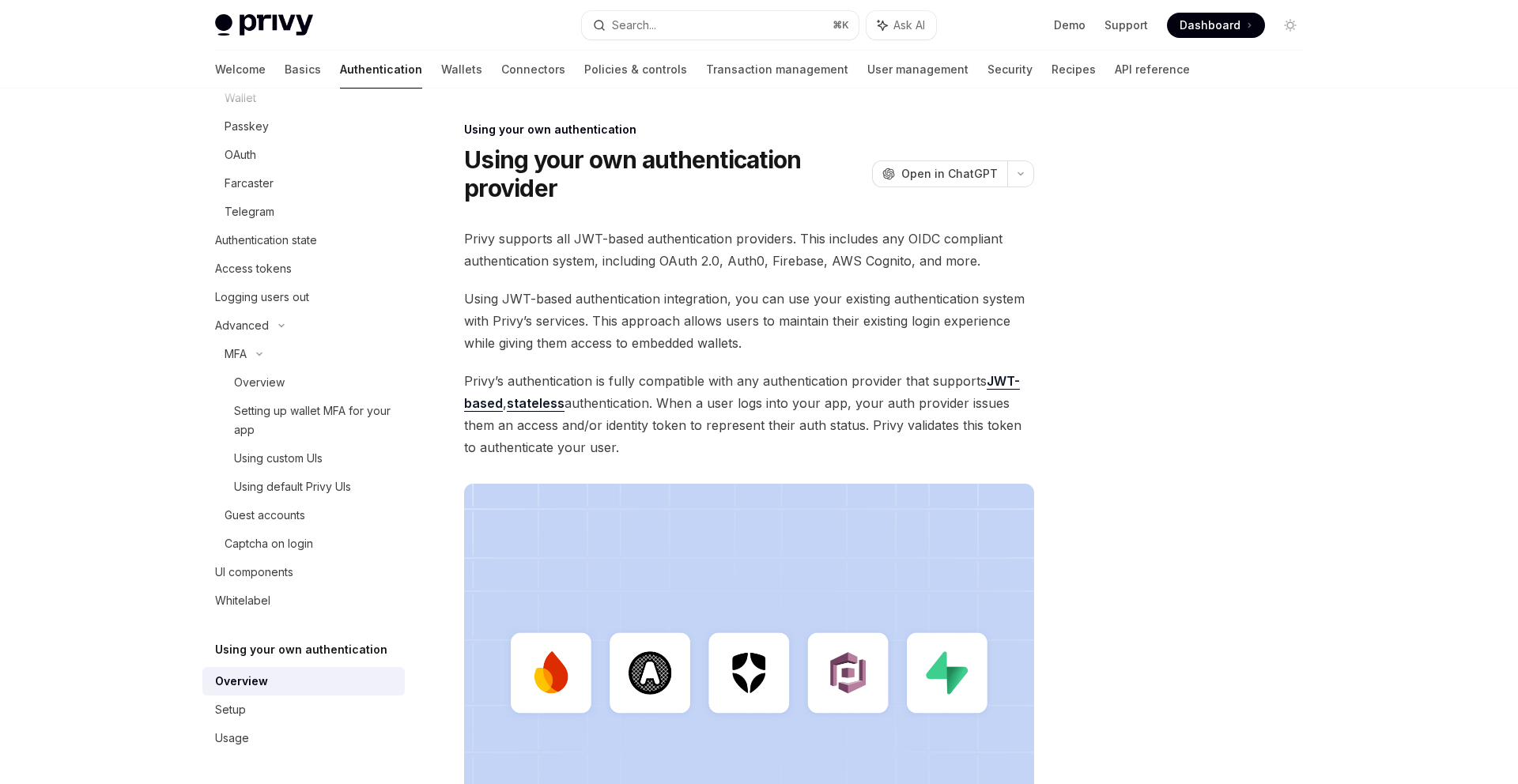
click at [711, 460] on div "Privy supports all JWT-based authentication providers. This includes any OIDC c…" at bounding box center [749, 559] width 570 height 663
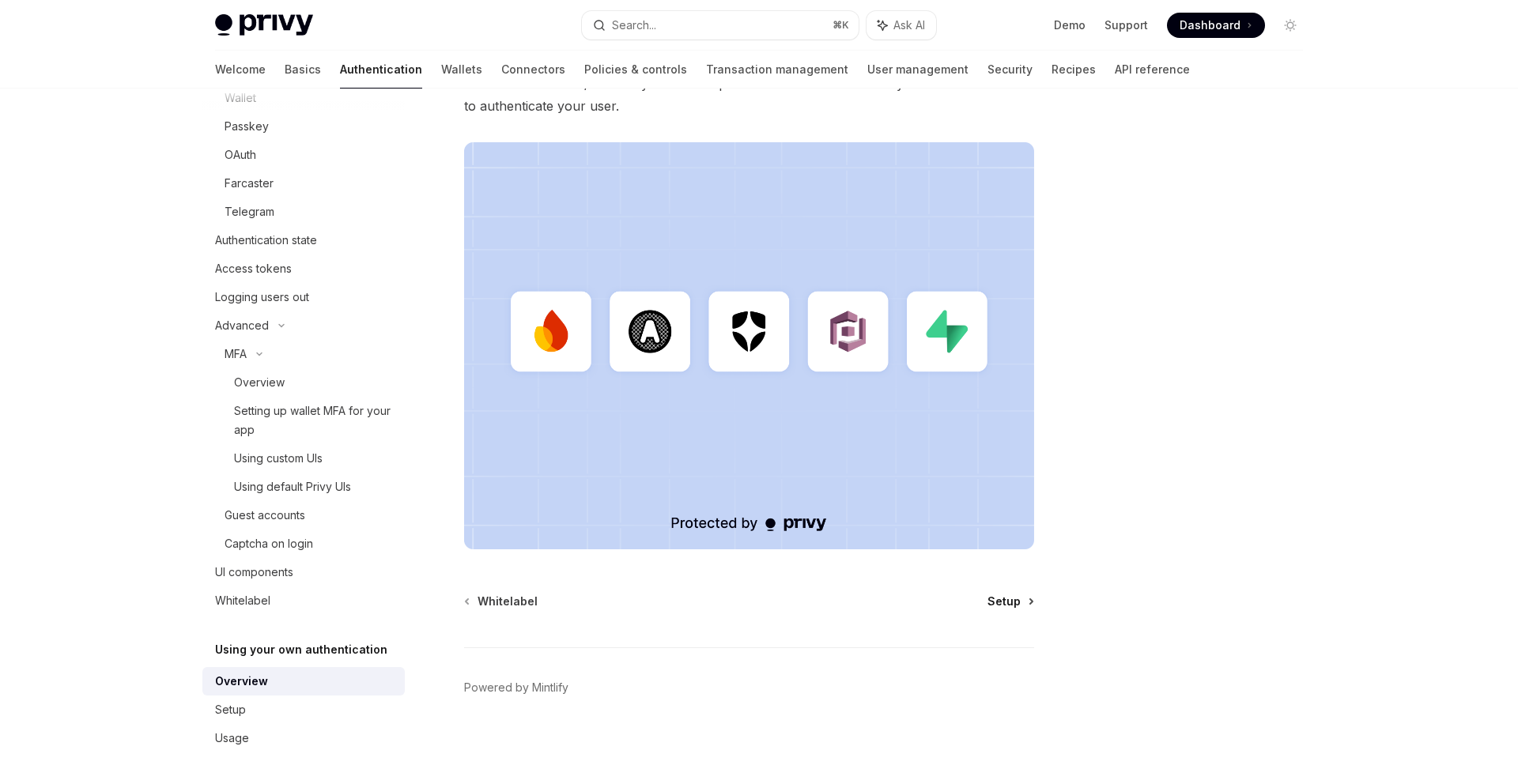
click at [1008, 596] on span "Setup" at bounding box center [1004, 601] width 33 height 16
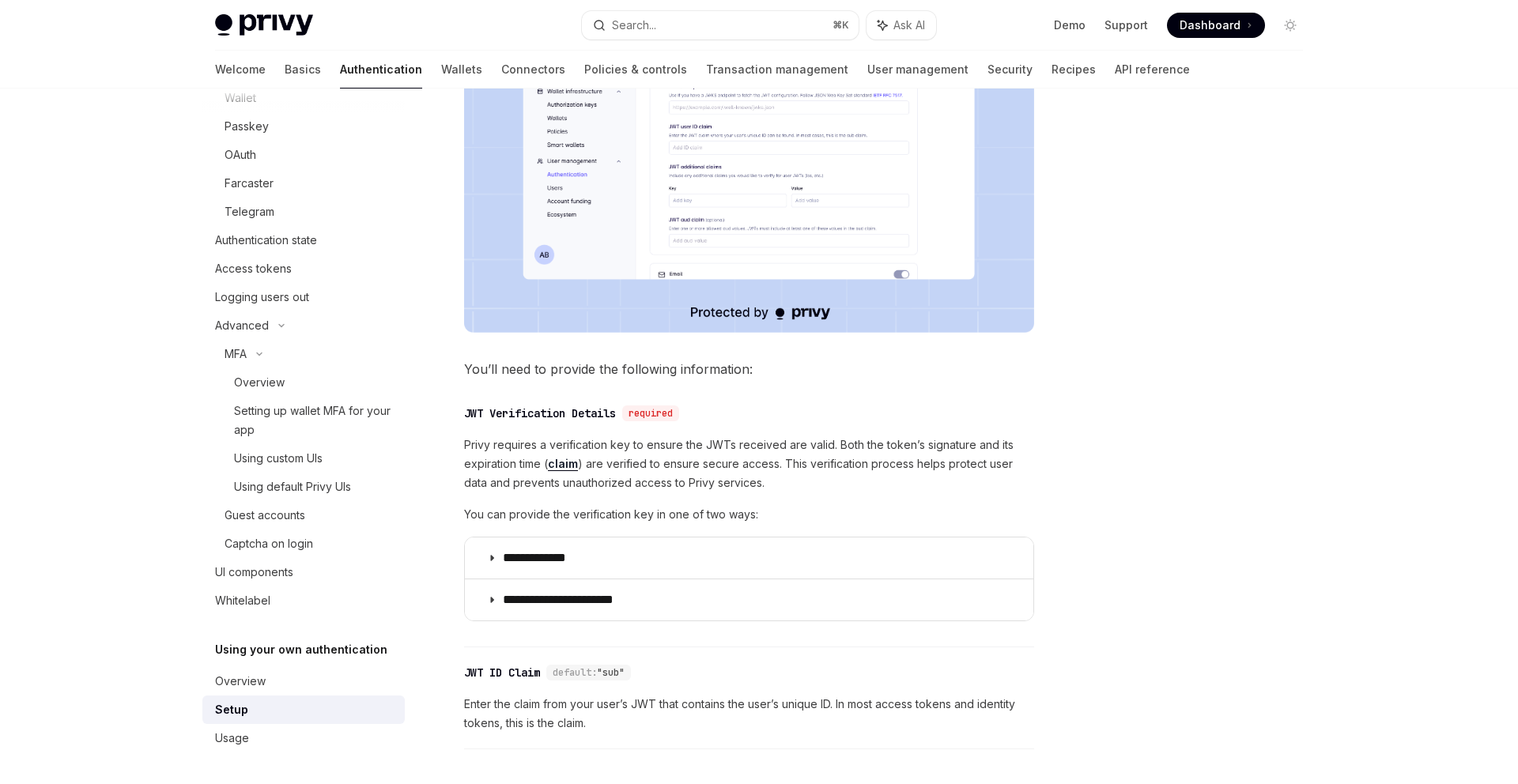
scroll to position [694, 0]
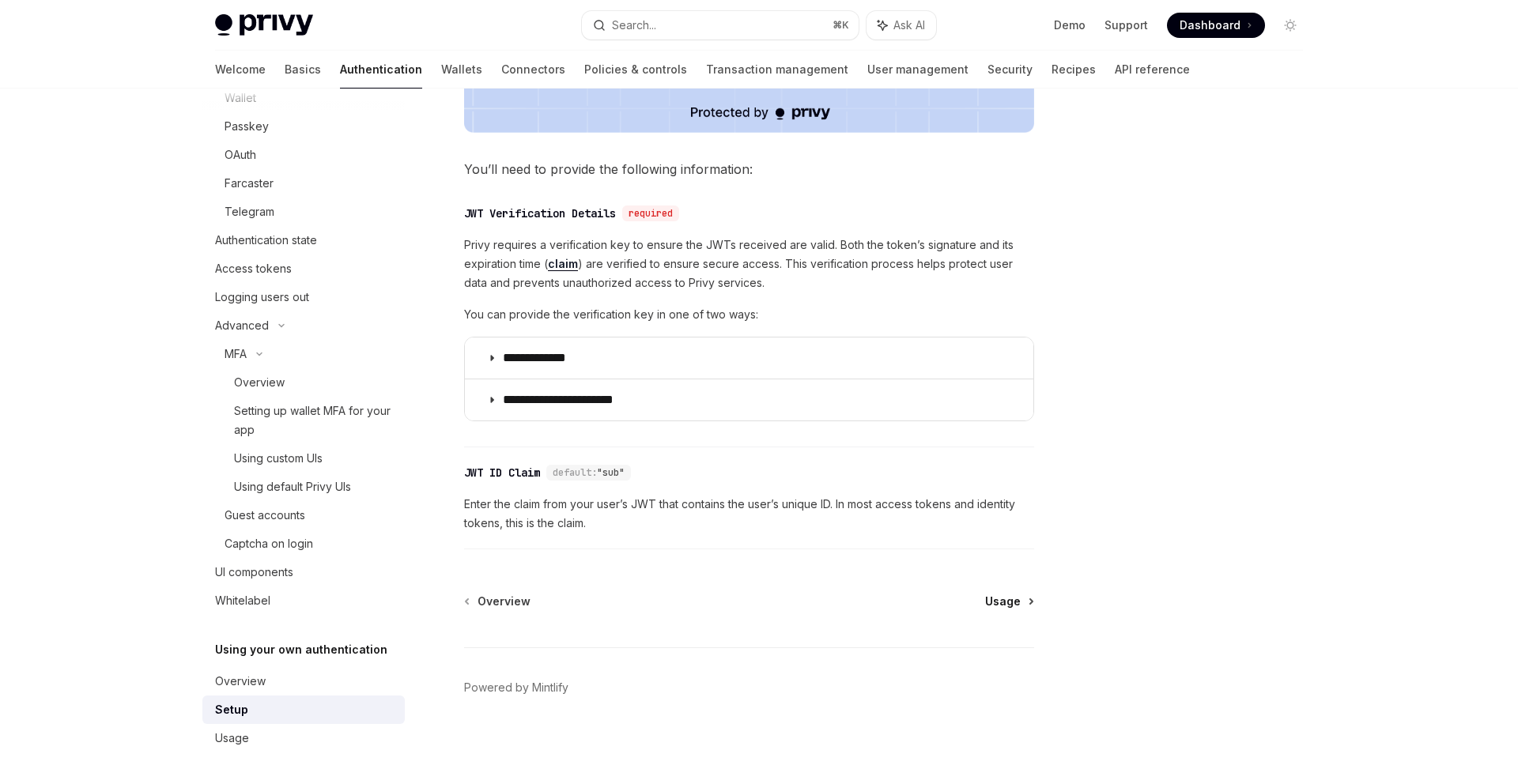
click at [992, 599] on span "Usage" at bounding box center [1003, 601] width 36 height 16
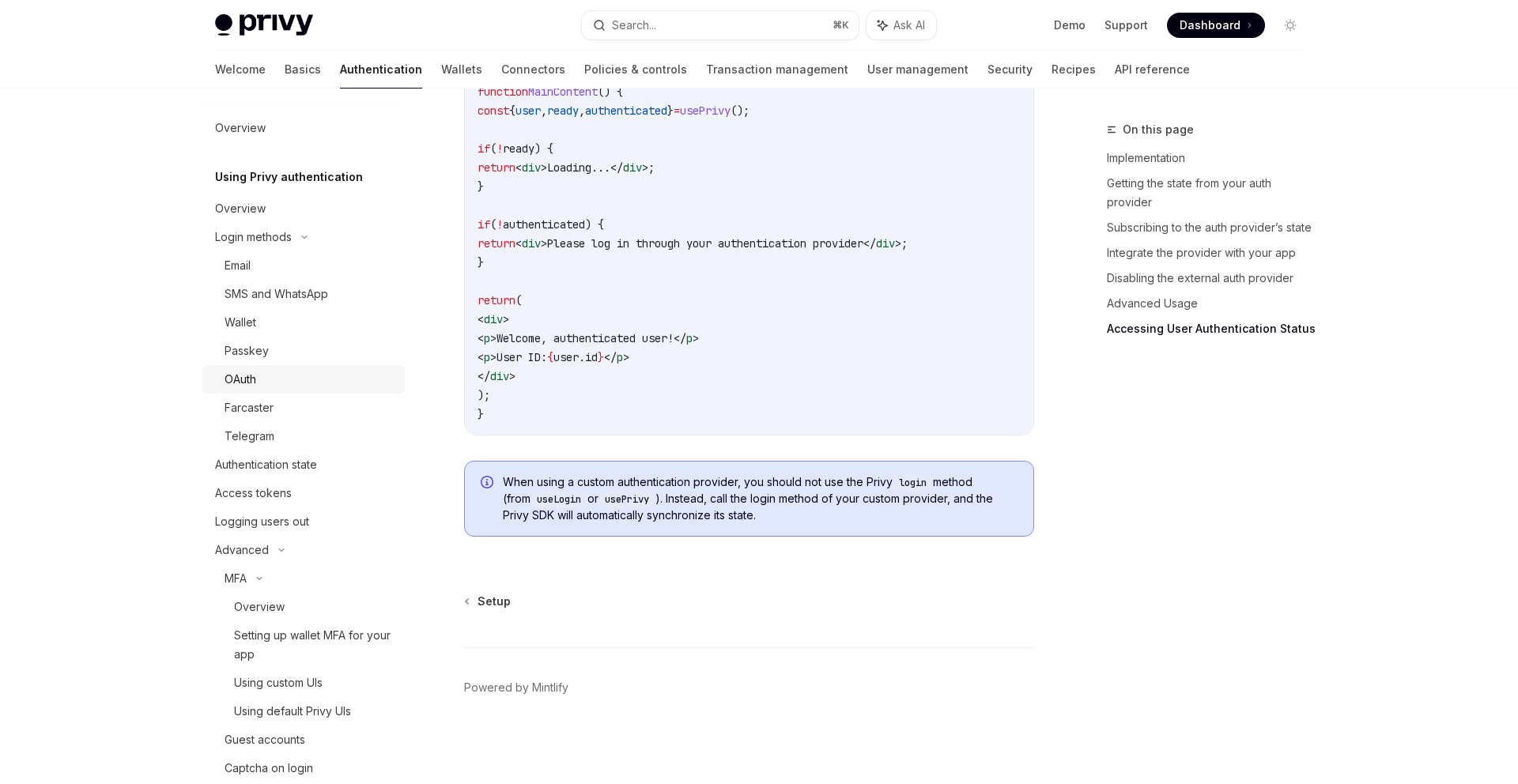
click at [270, 371] on div "OAuth" at bounding box center [310, 379] width 171 height 19
click at [257, 376] on div "OAuth" at bounding box center [310, 379] width 171 height 19
click at [254, 427] on div "Telegram" at bounding box center [250, 436] width 50 height 19
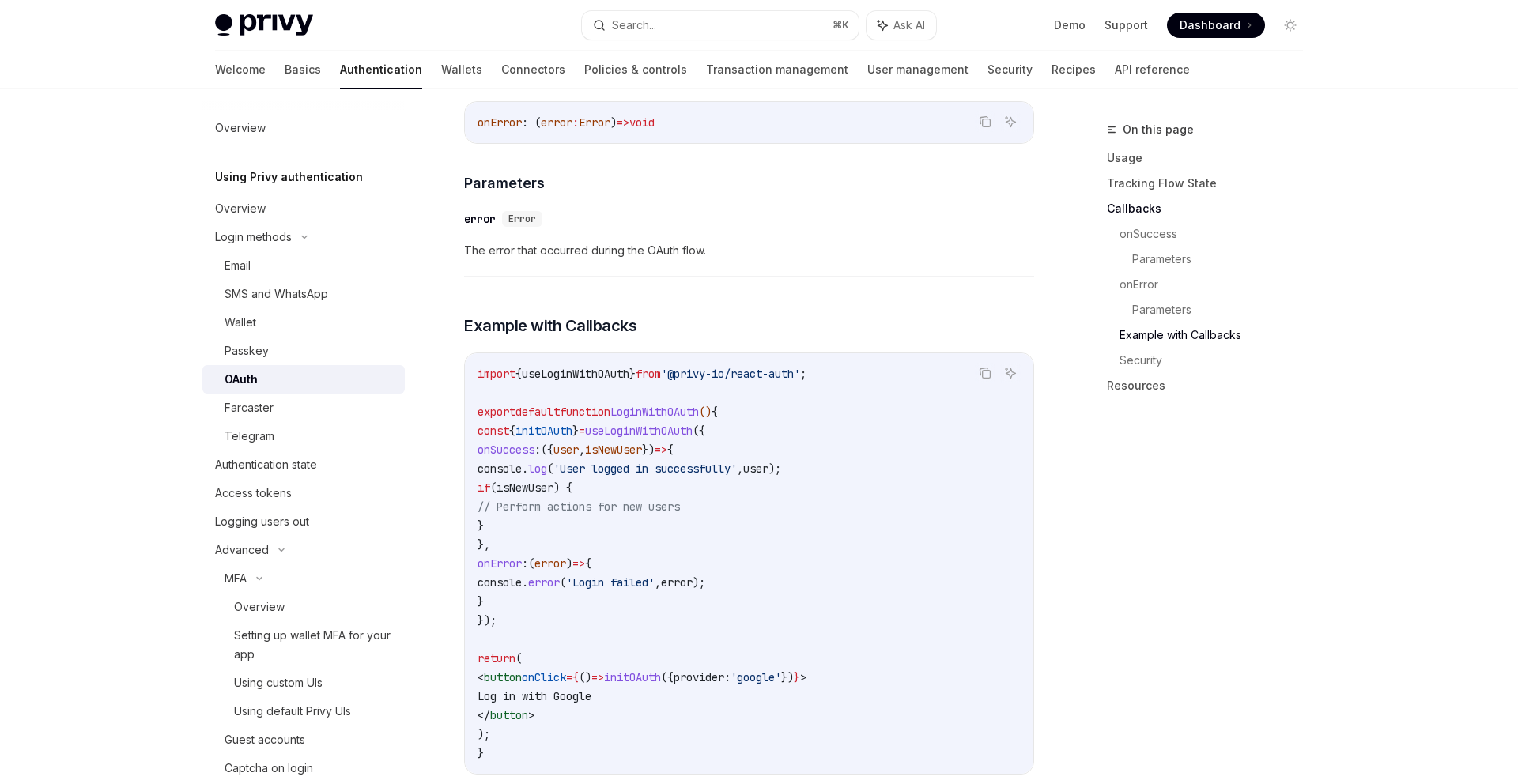
scroll to position [2981, 0]
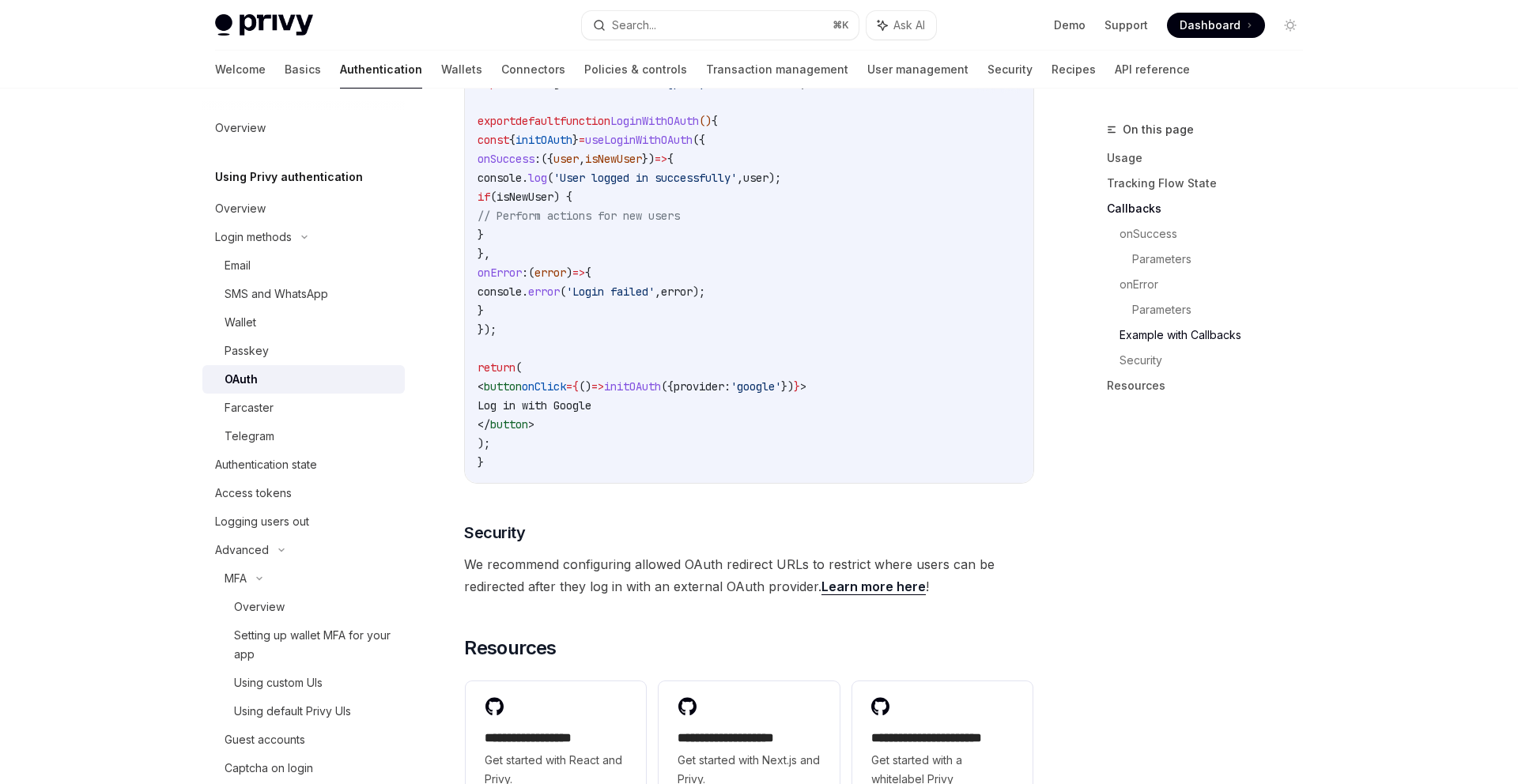
click at [844, 579] on link "Learn more here" at bounding box center [873, 587] width 104 height 17
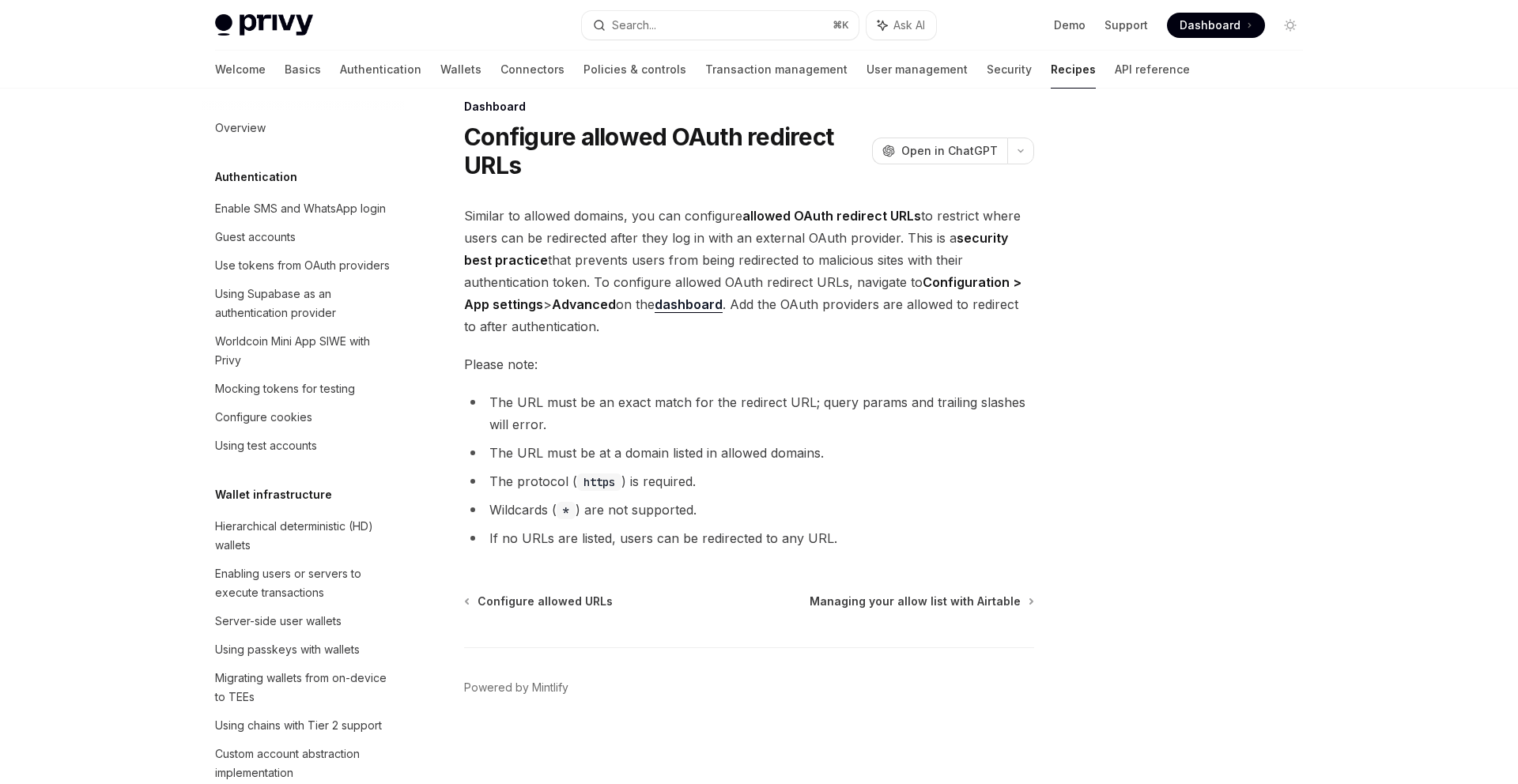
scroll to position [735, 0]
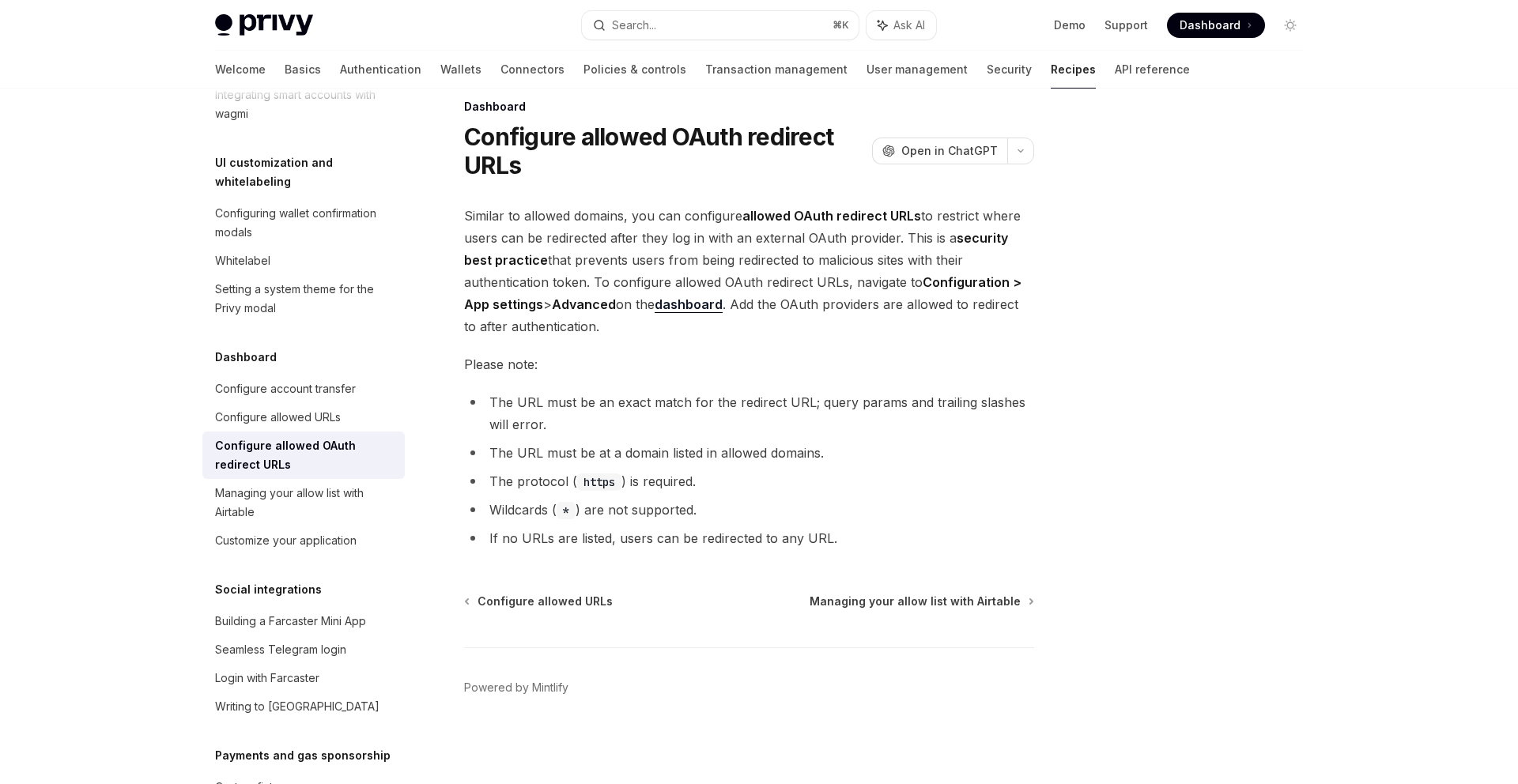
click at [868, 449] on li "The URL must be at a domain listed in allowed domains." at bounding box center [749, 453] width 570 height 22
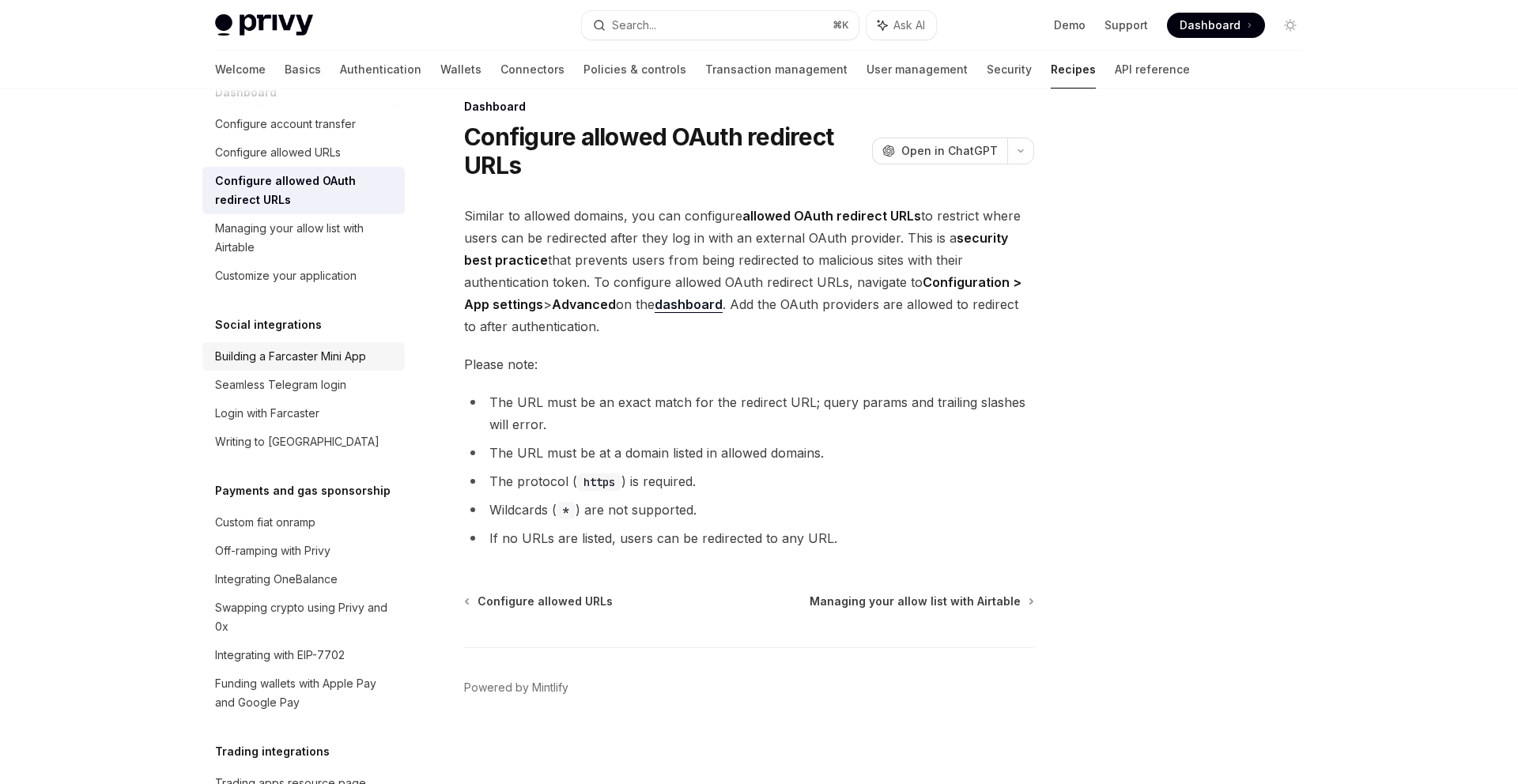
scroll to position [989, 0]
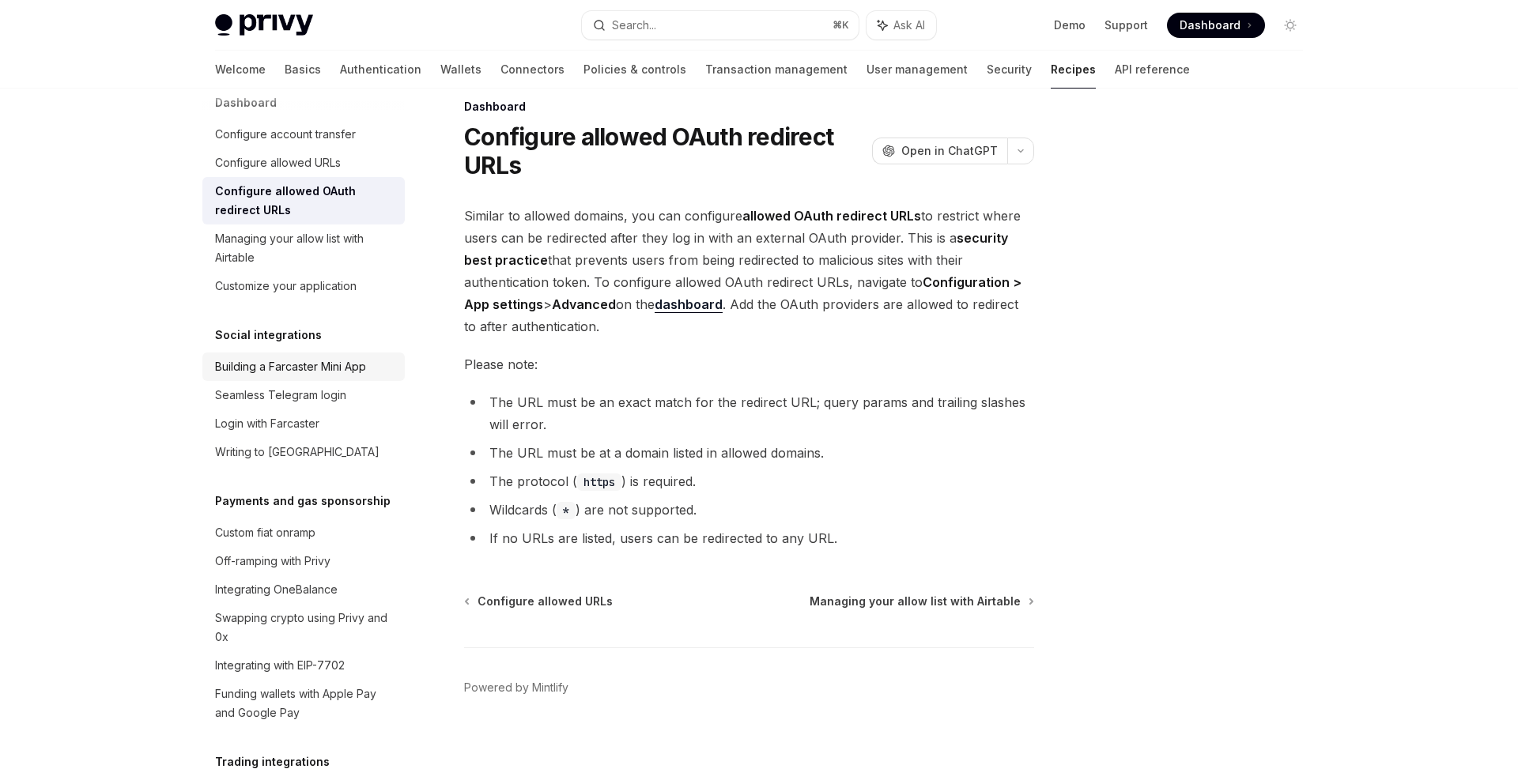
click at [289, 357] on div "Building a Farcaster Mini App" at bounding box center [290, 366] width 151 height 19
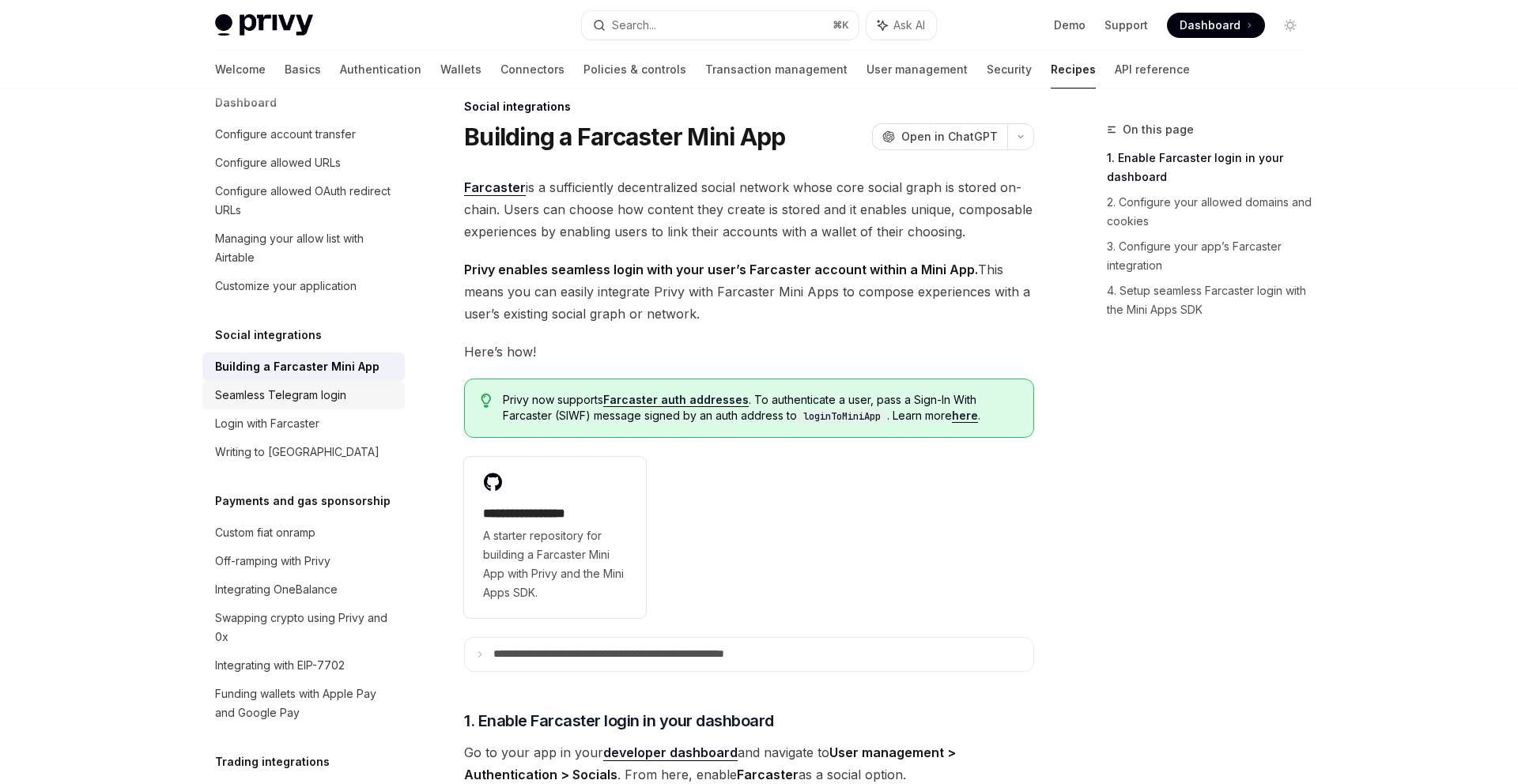
click at [296, 386] on div "Seamless Telegram login" at bounding box center [281, 394] width 131 height 19
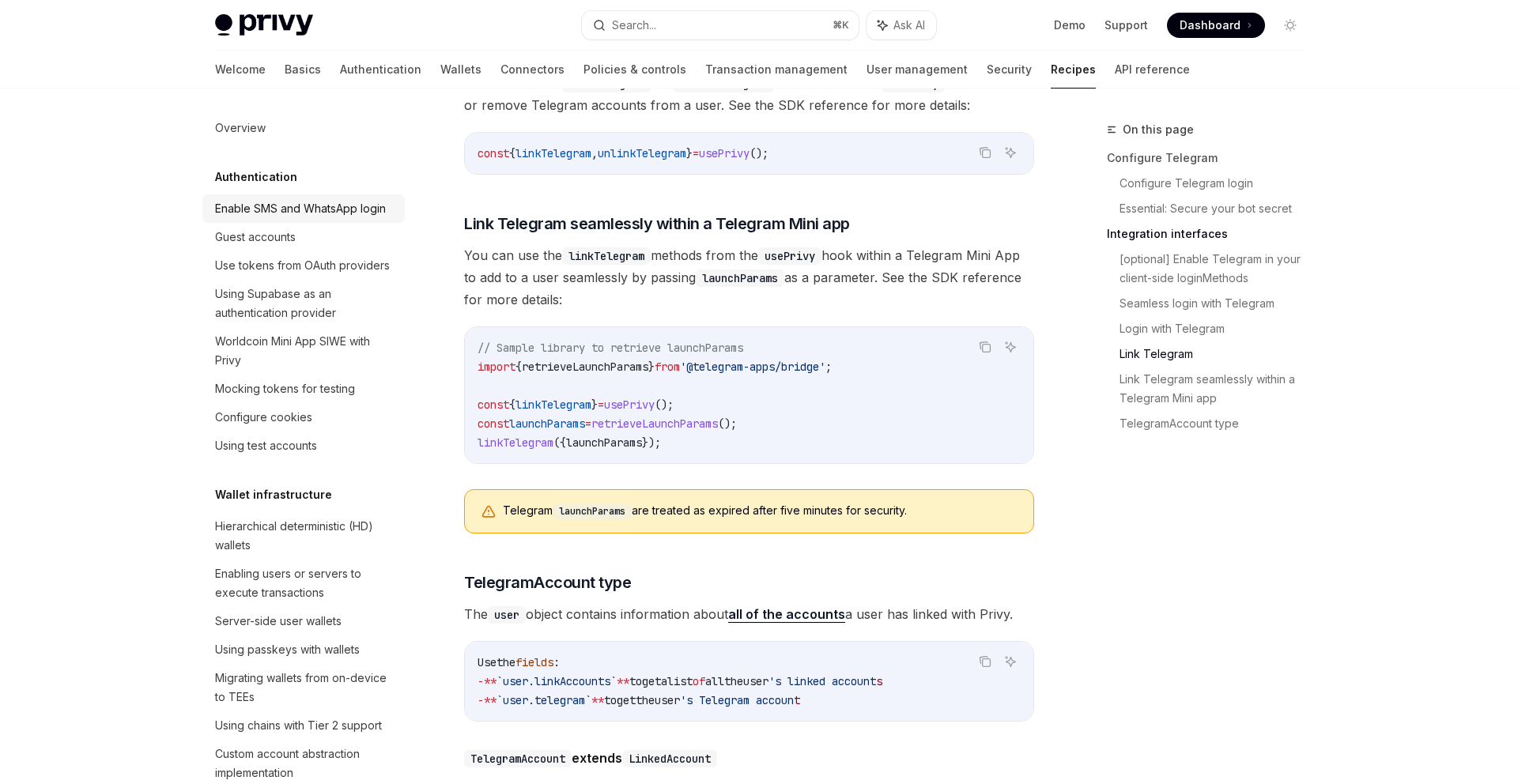
click at [281, 196] on link "Enable SMS and WhatsApp login" at bounding box center [303, 209] width 202 height 28
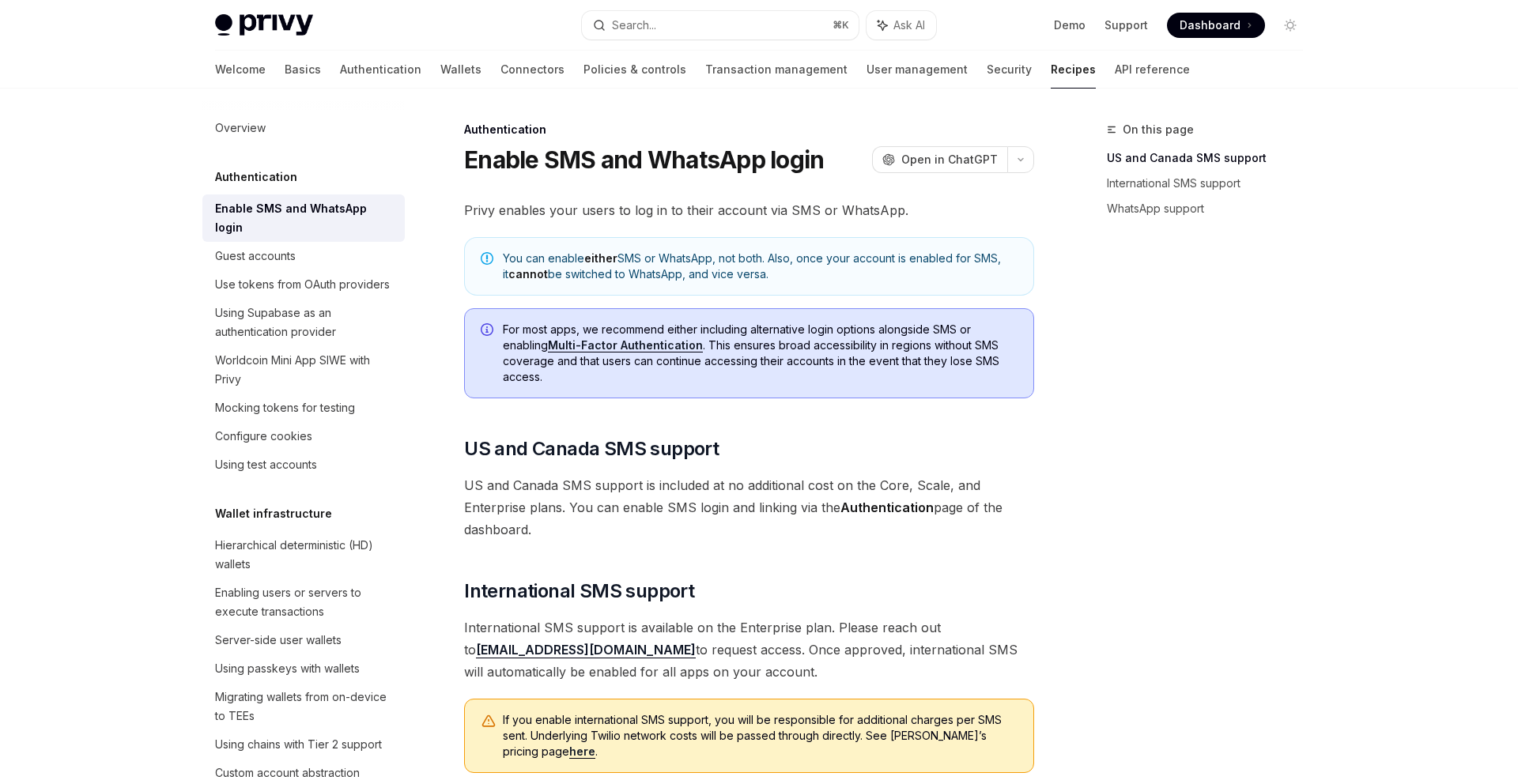
click at [130, 482] on div "Privy Docs home page Search... ⌘ K Ask AI Demo Support Dashboard Dashboard Sear…" at bounding box center [759, 784] width 1518 height 1569
click at [596, 516] on span "US and Canada SMS support is included at no additional cost on the Core, Scale,…" at bounding box center [749, 508] width 570 height 66
click at [1115, 75] on link "API reference" at bounding box center [1152, 70] width 75 height 38
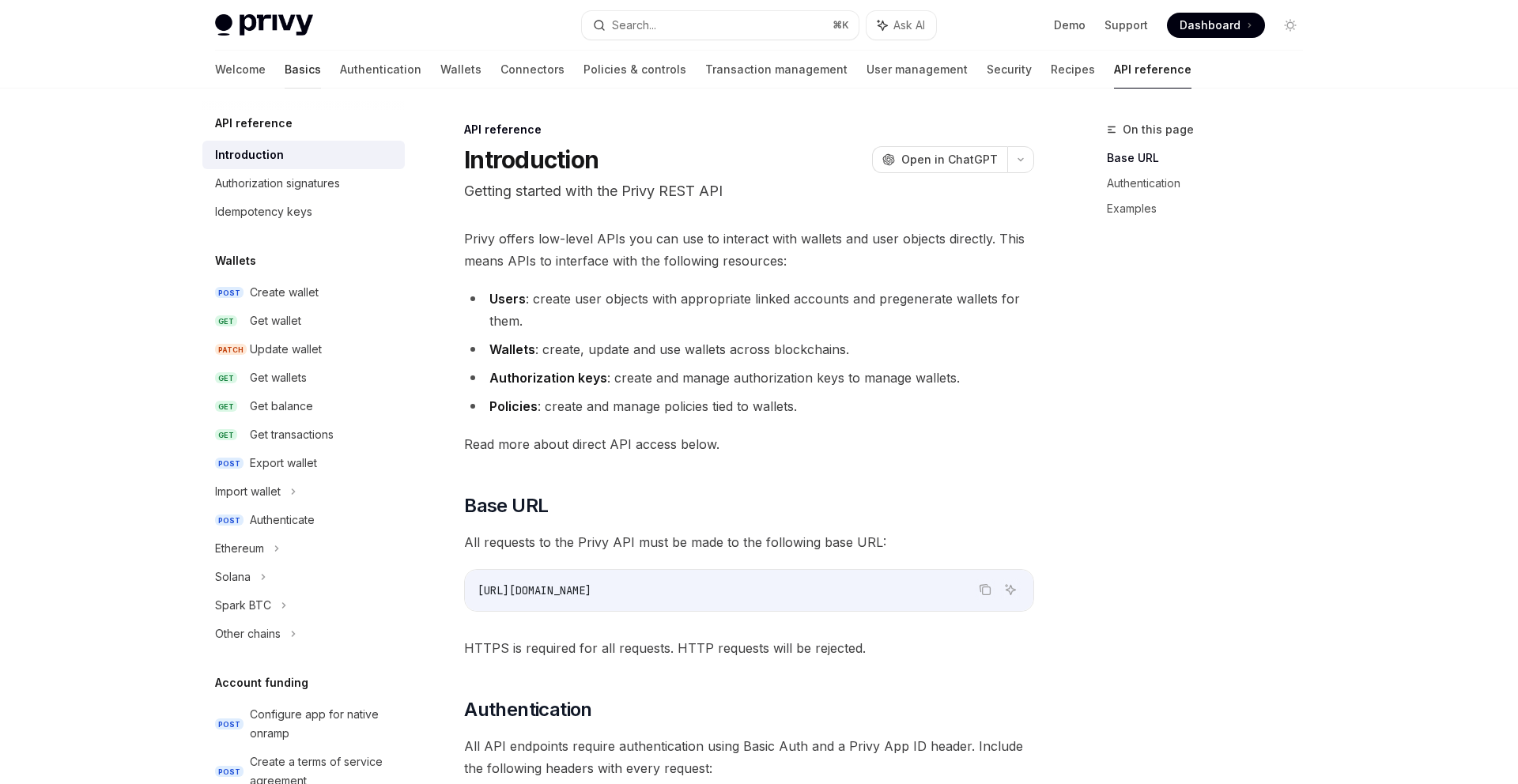
click at [285, 66] on link "Basics" at bounding box center [302, 70] width 36 height 38
type textarea "*"
